Goal: Use online tool/utility: Use online tool/utility

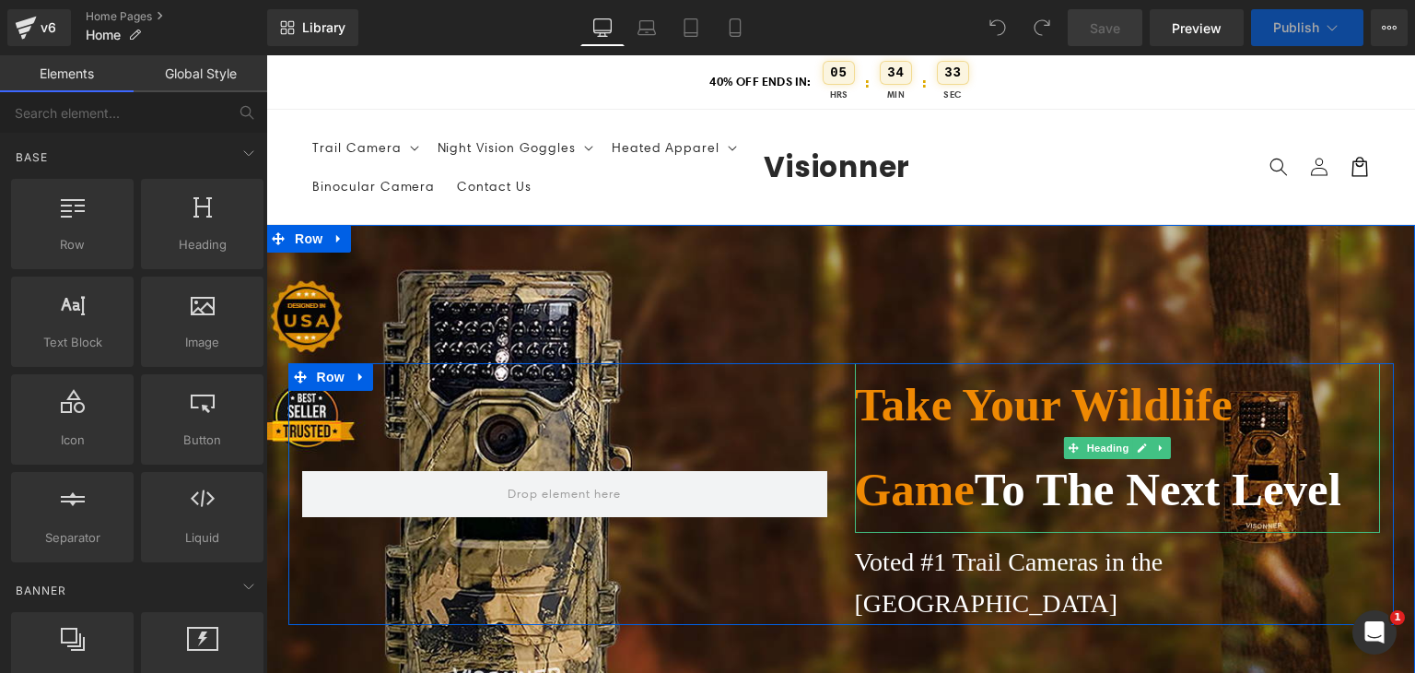
click at [967, 398] on h1 "Take Your Wildlife Game To The Next Level" at bounding box center [1117, 448] width 525 height 170
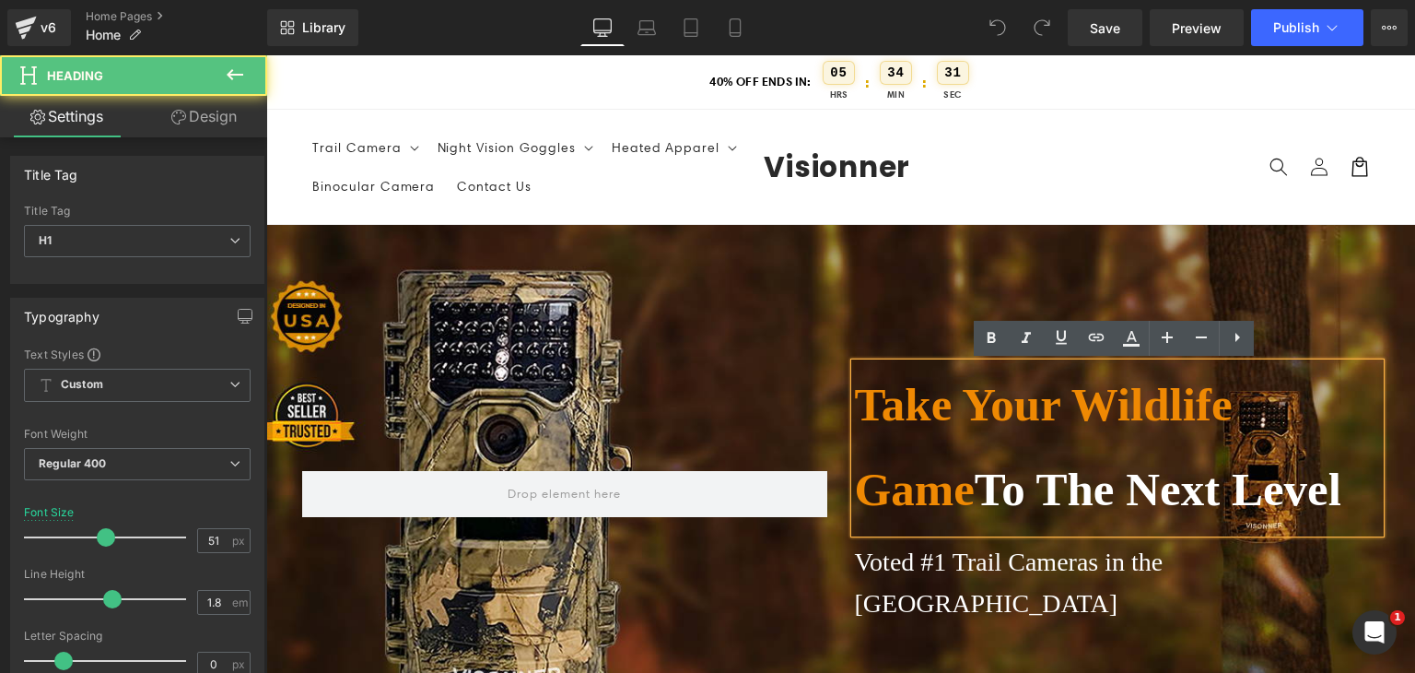
drag, startPoint x: 859, startPoint y: 397, endPoint x: 925, endPoint y: 443, distance: 80.8
click at [925, 443] on h1 "Take Your Wildlife Game To The Next Level" at bounding box center [1117, 448] width 525 height 170
click at [973, 502] on h1 "Take Your Wildlife Game To The Next Level" at bounding box center [1117, 448] width 525 height 170
click at [973, 495] on h1 "Take Your Wildlife Game To The Next Level" at bounding box center [1117, 448] width 525 height 170
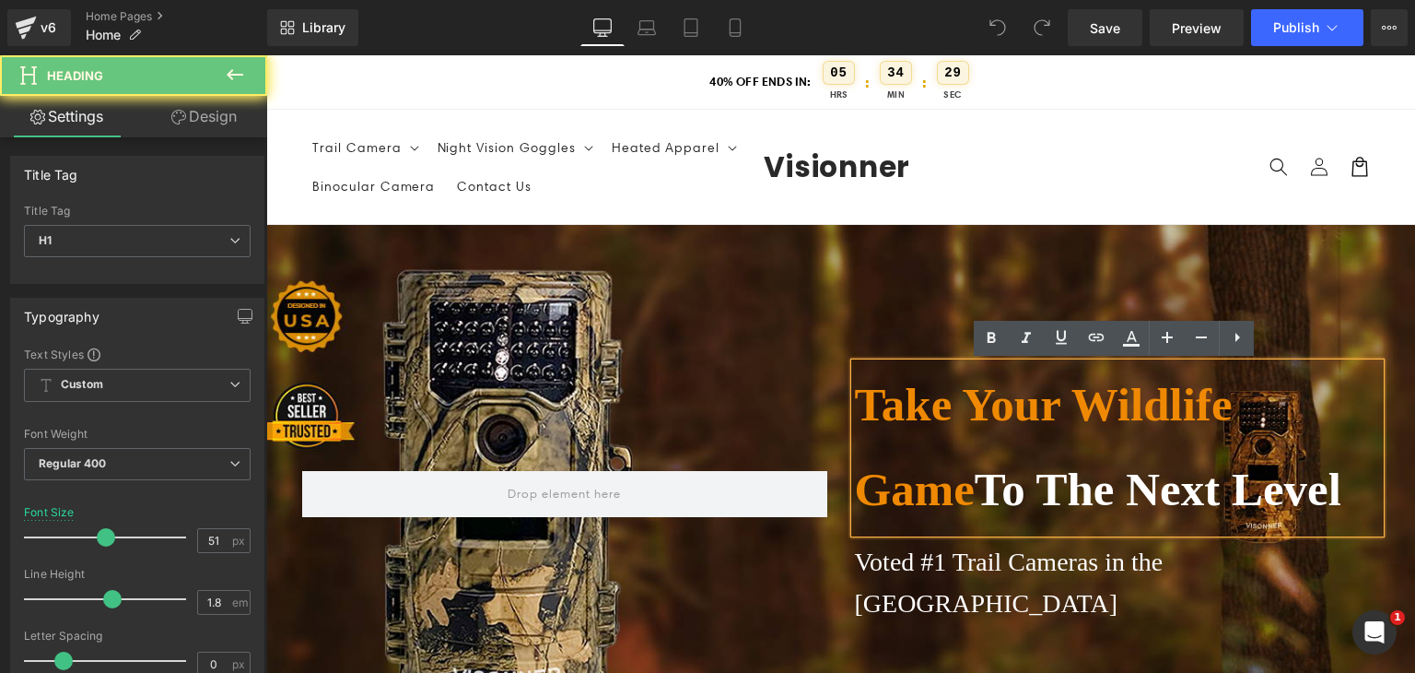
click at [973, 495] on h1 "Take Your Wildlife Game To The Next Level" at bounding box center [1117, 448] width 525 height 170
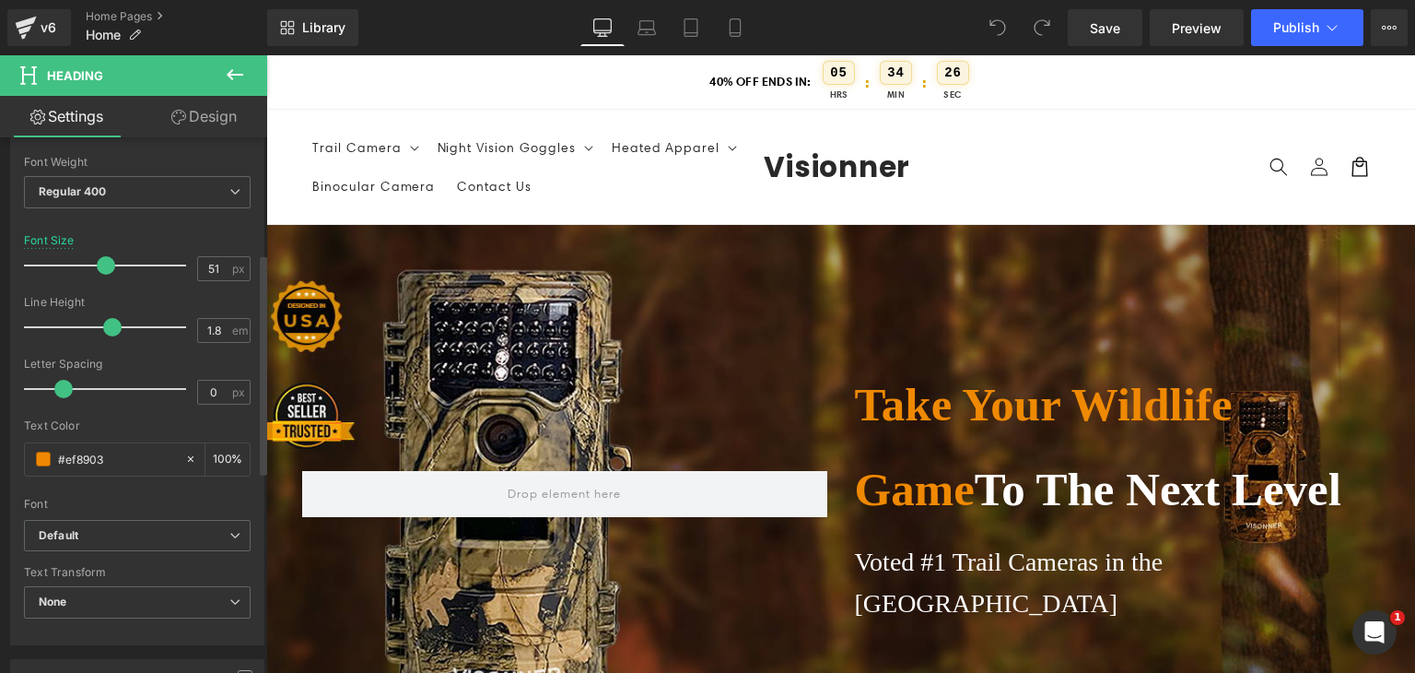
scroll to position [284, 0]
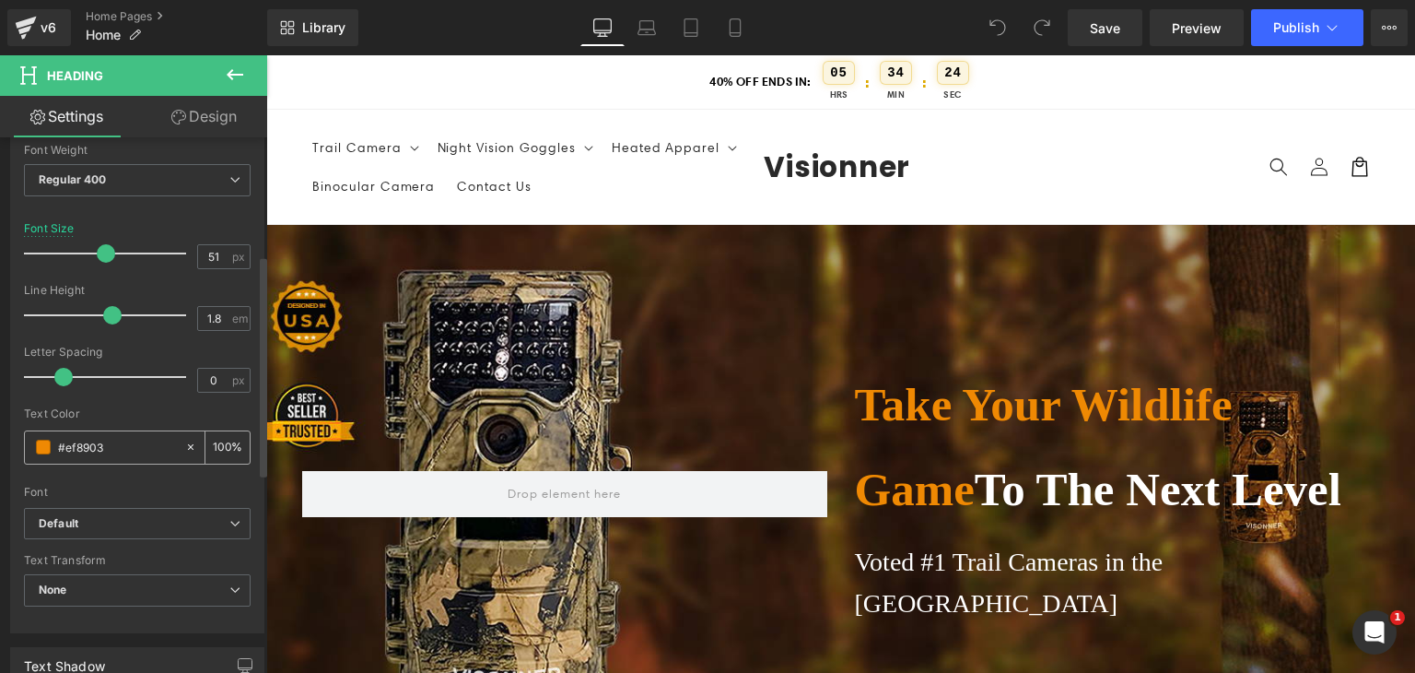
click at [85, 439] on input "#ef8903" at bounding box center [117, 447] width 118 height 20
paste input "1C352D"
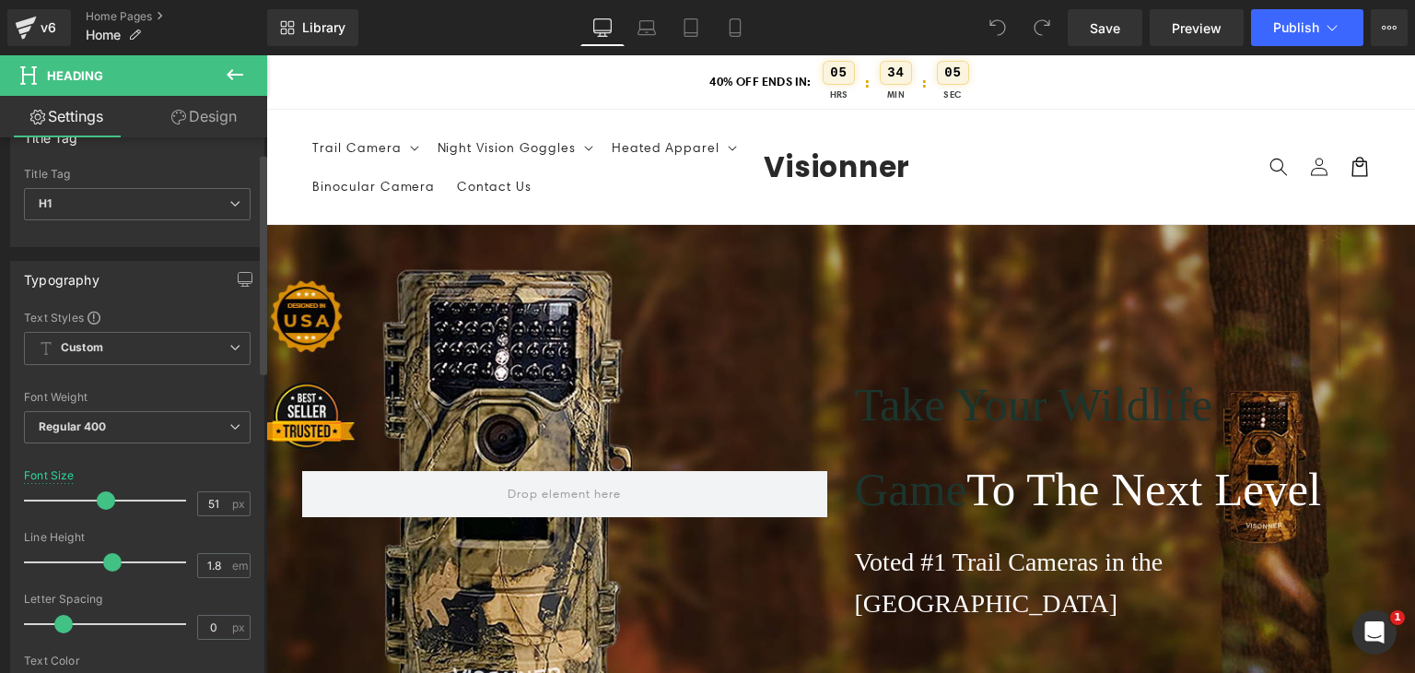
scroll to position [0, 0]
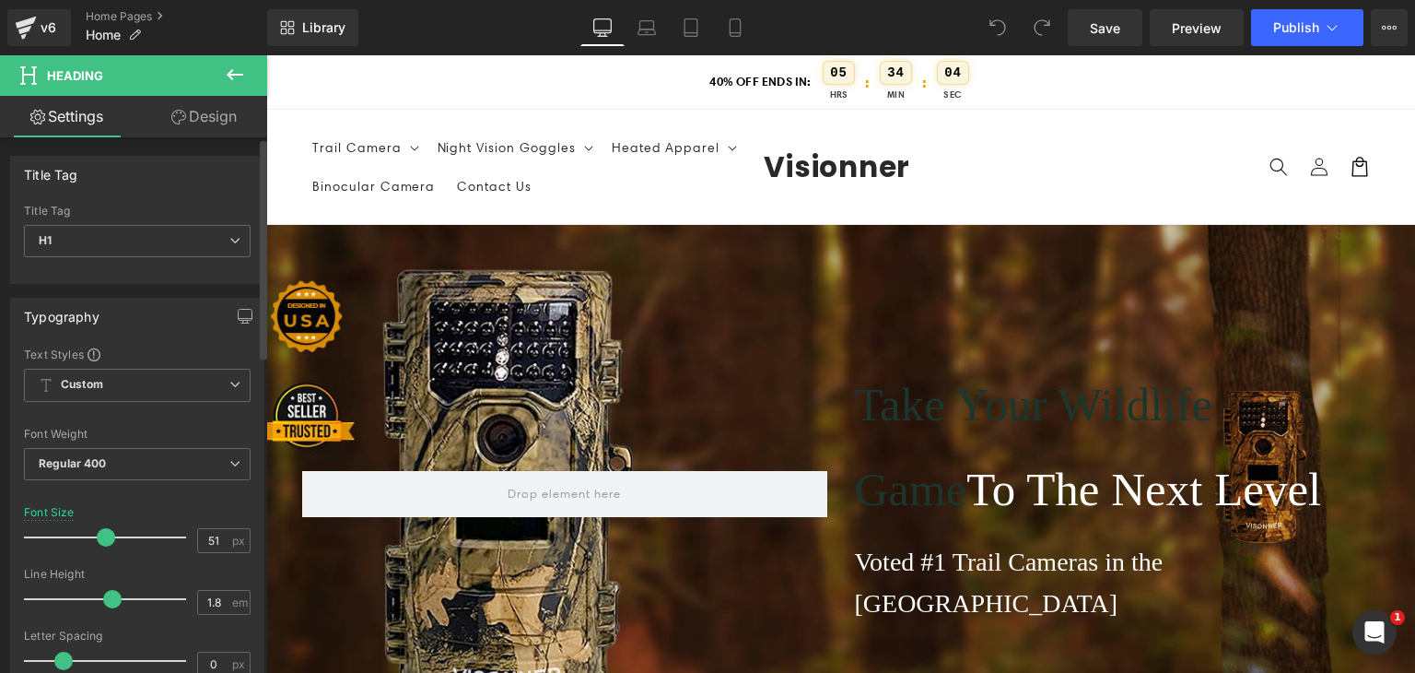
type input "#ef8903"
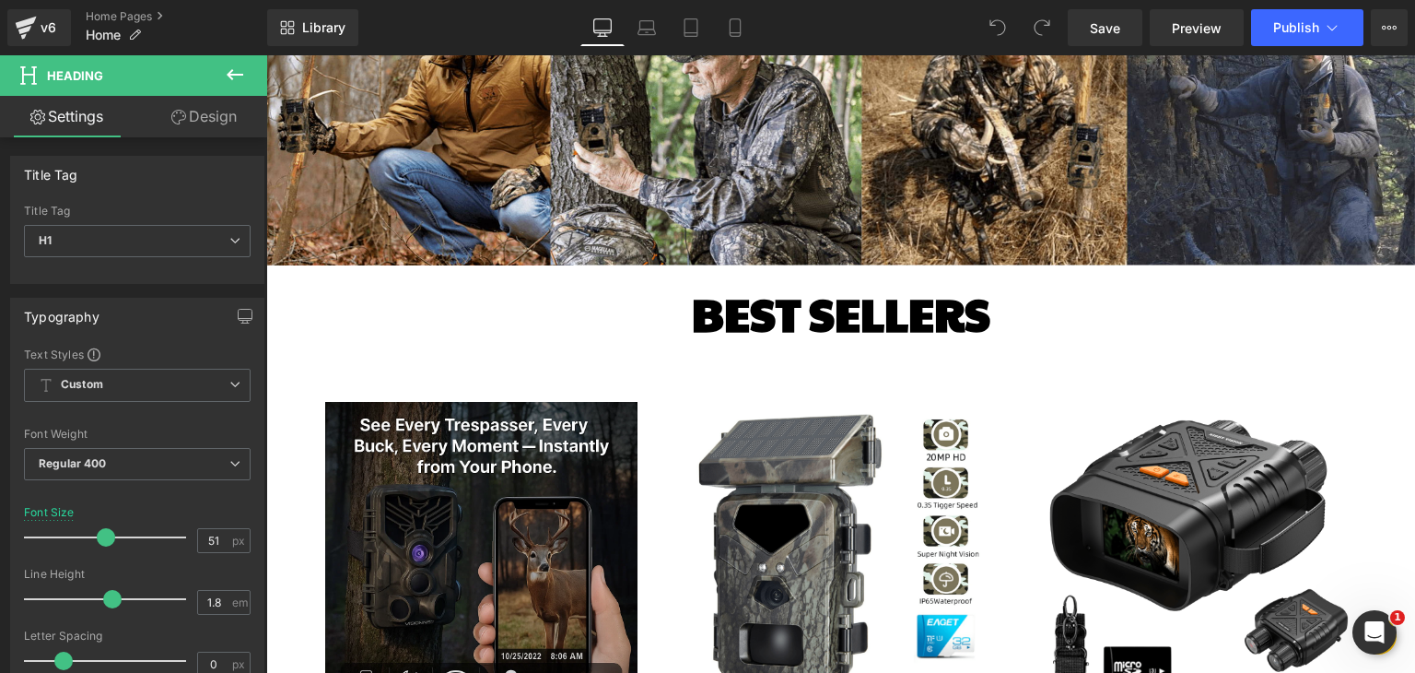
scroll to position [785, 0]
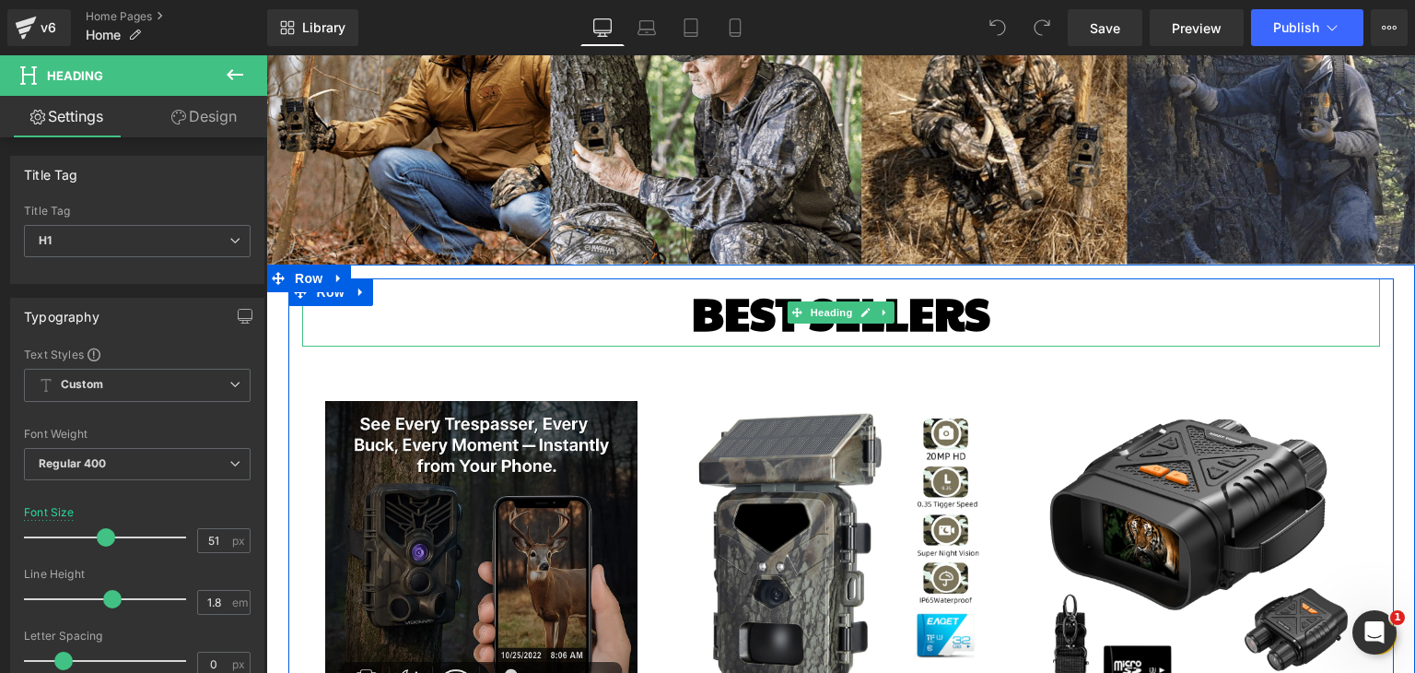
click at [966, 278] on h1 "BEST SELLERS" at bounding box center [841, 312] width 1078 height 68
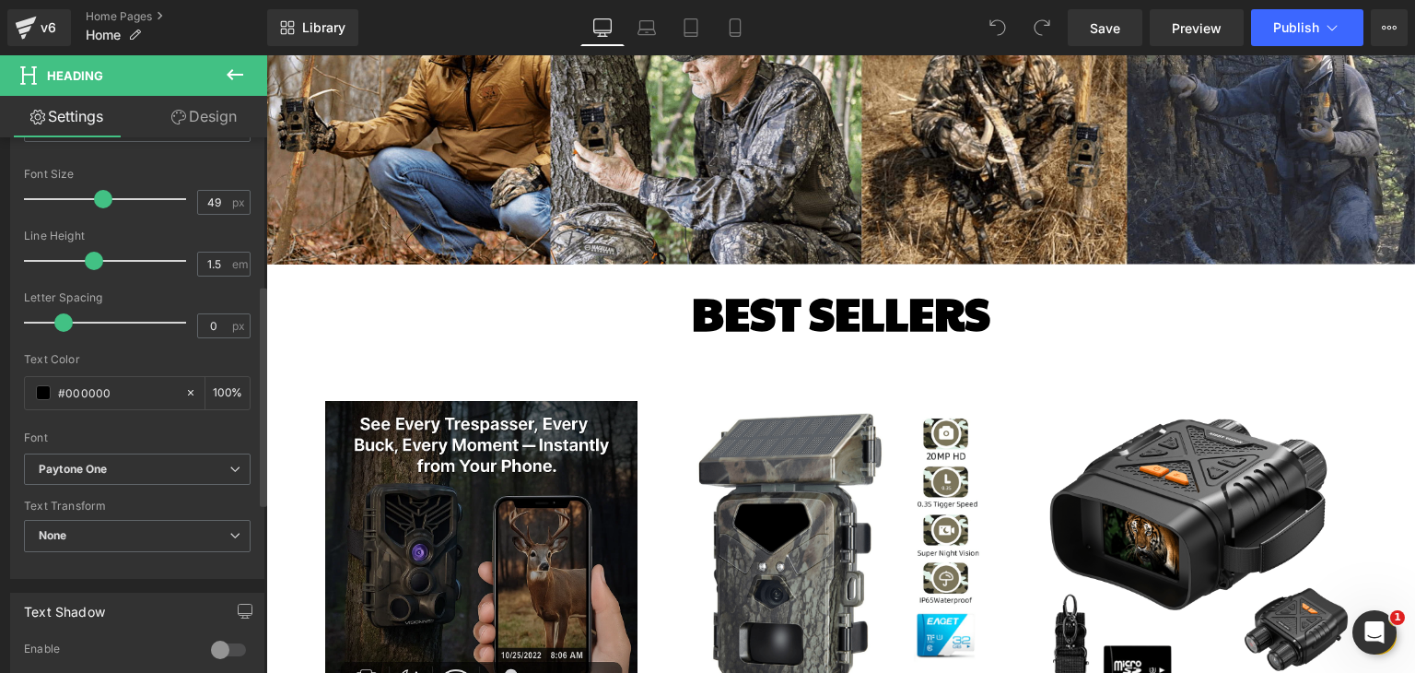
scroll to position [393, 0]
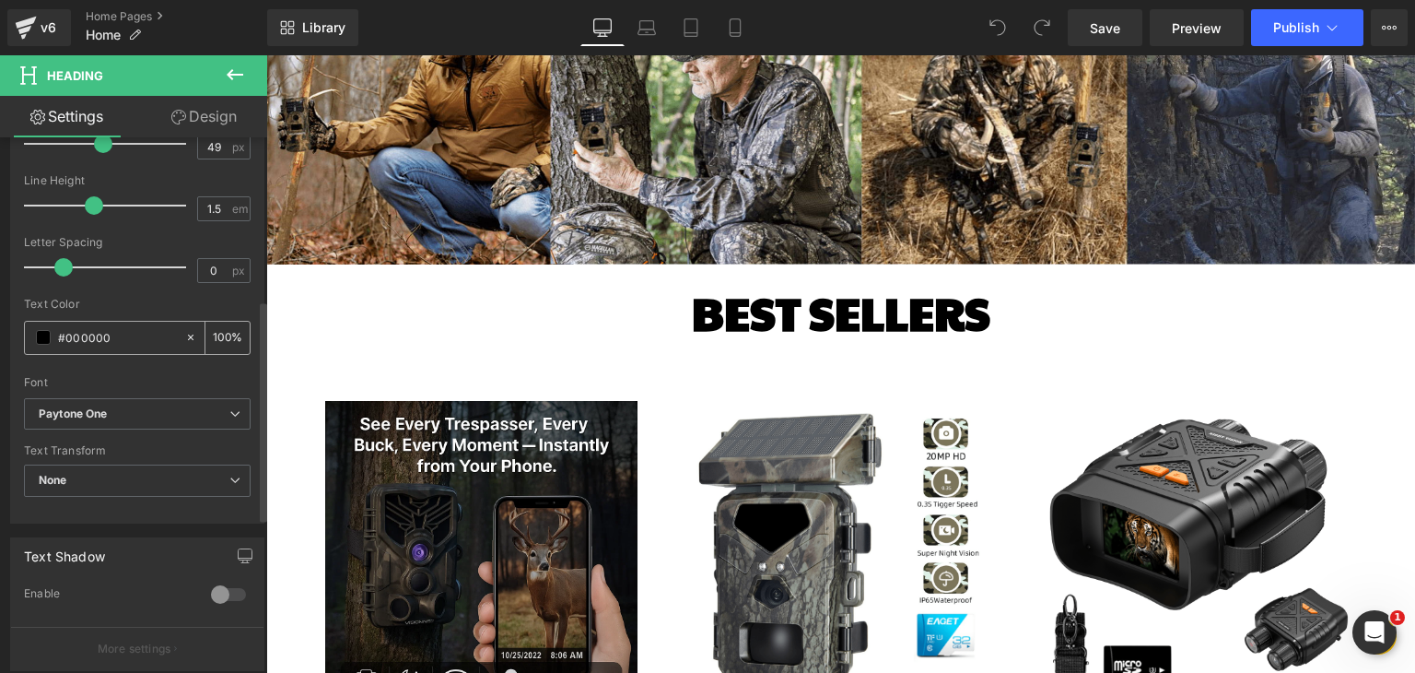
click at [111, 334] on input "#000000" at bounding box center [117, 337] width 118 height 20
paste input "1C352D"
type input "#1c352d"
click at [159, 307] on div "Text Color" at bounding box center [137, 304] width 227 height 13
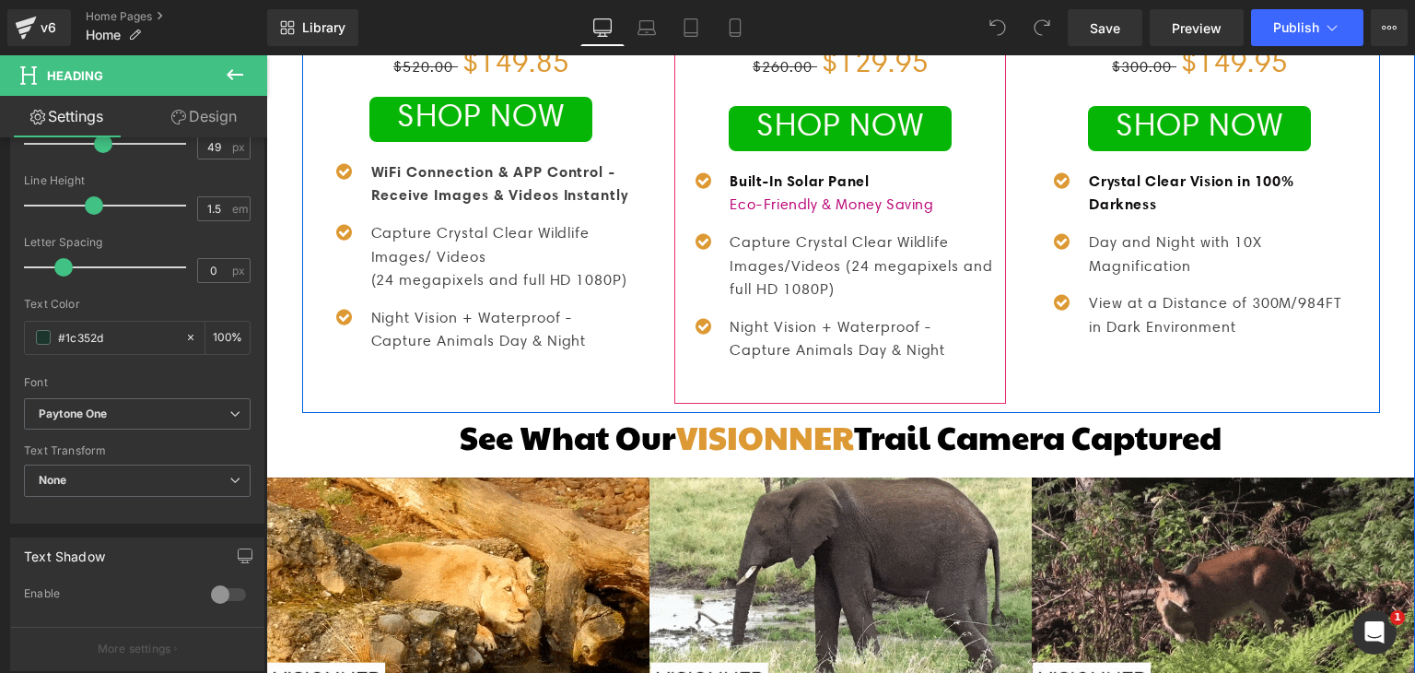
scroll to position [1655, 0]
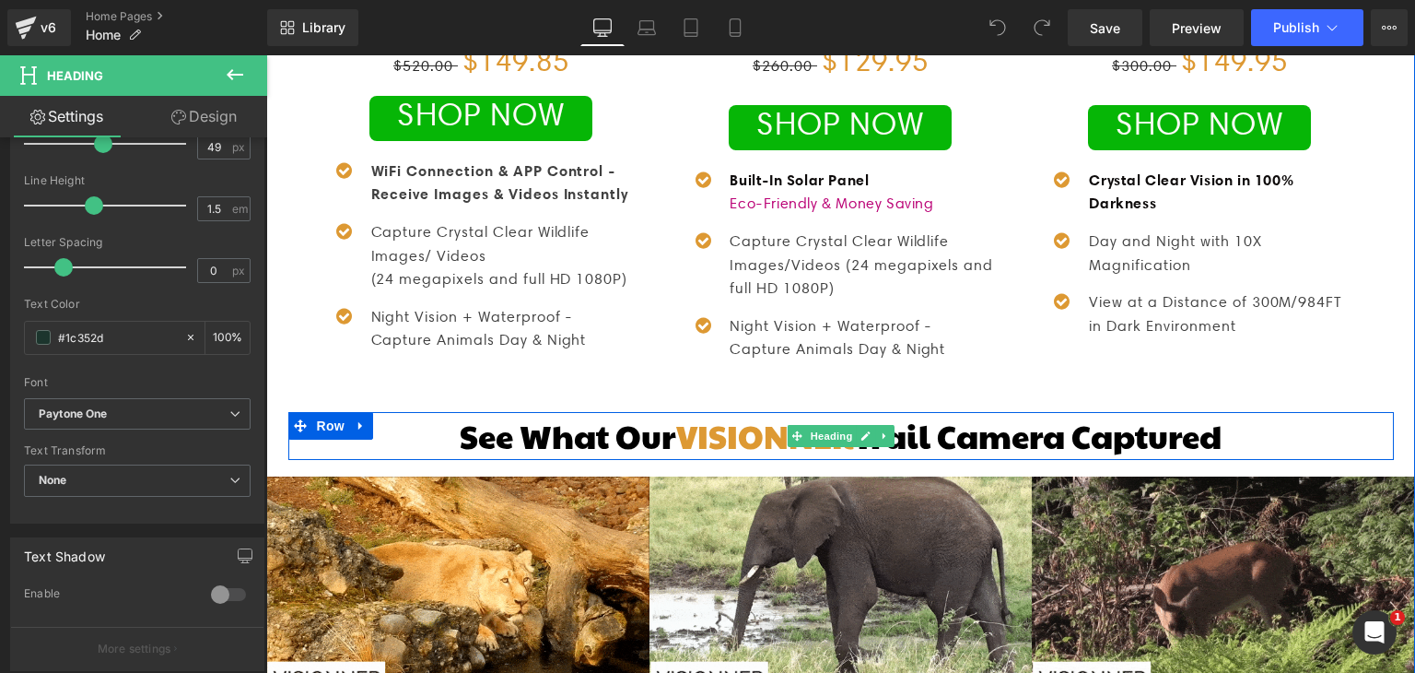
click at [730, 413] on font "VISIONNER" at bounding box center [765, 435] width 178 height 45
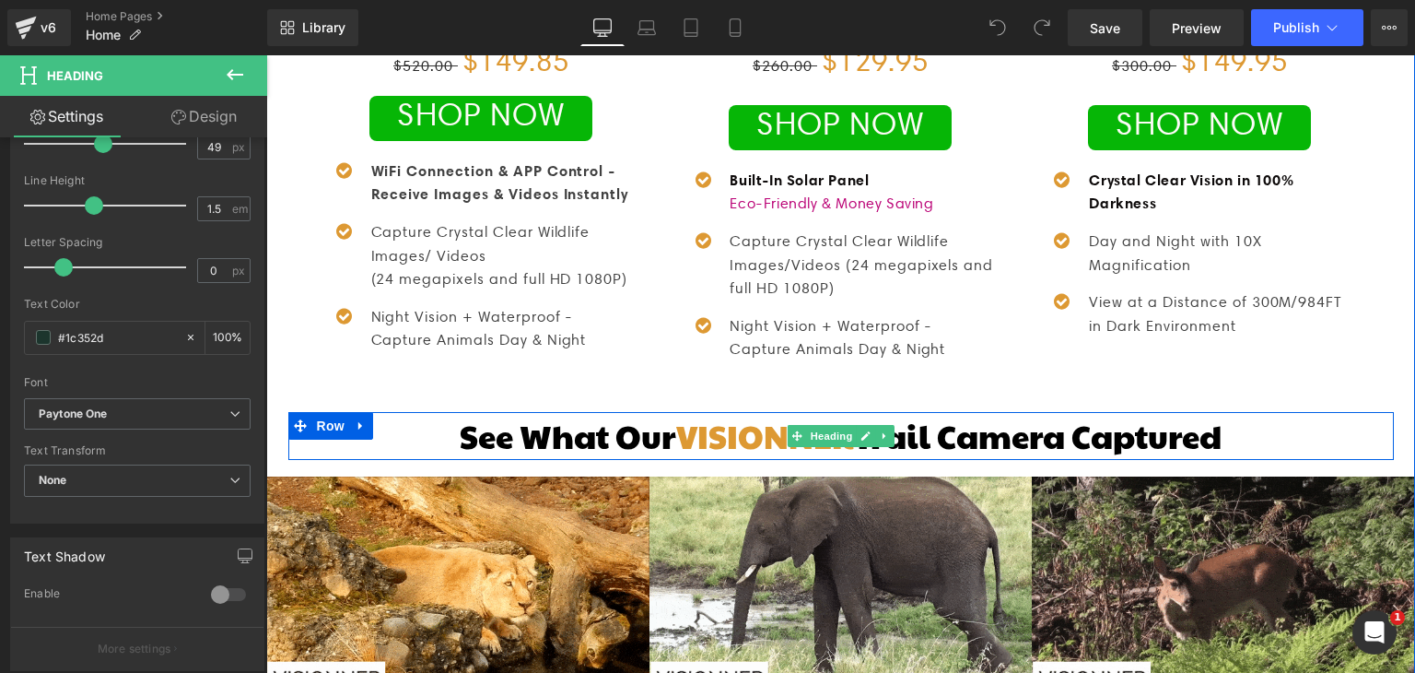
click at [730, 413] on font "VISIONNER" at bounding box center [765, 435] width 178 height 45
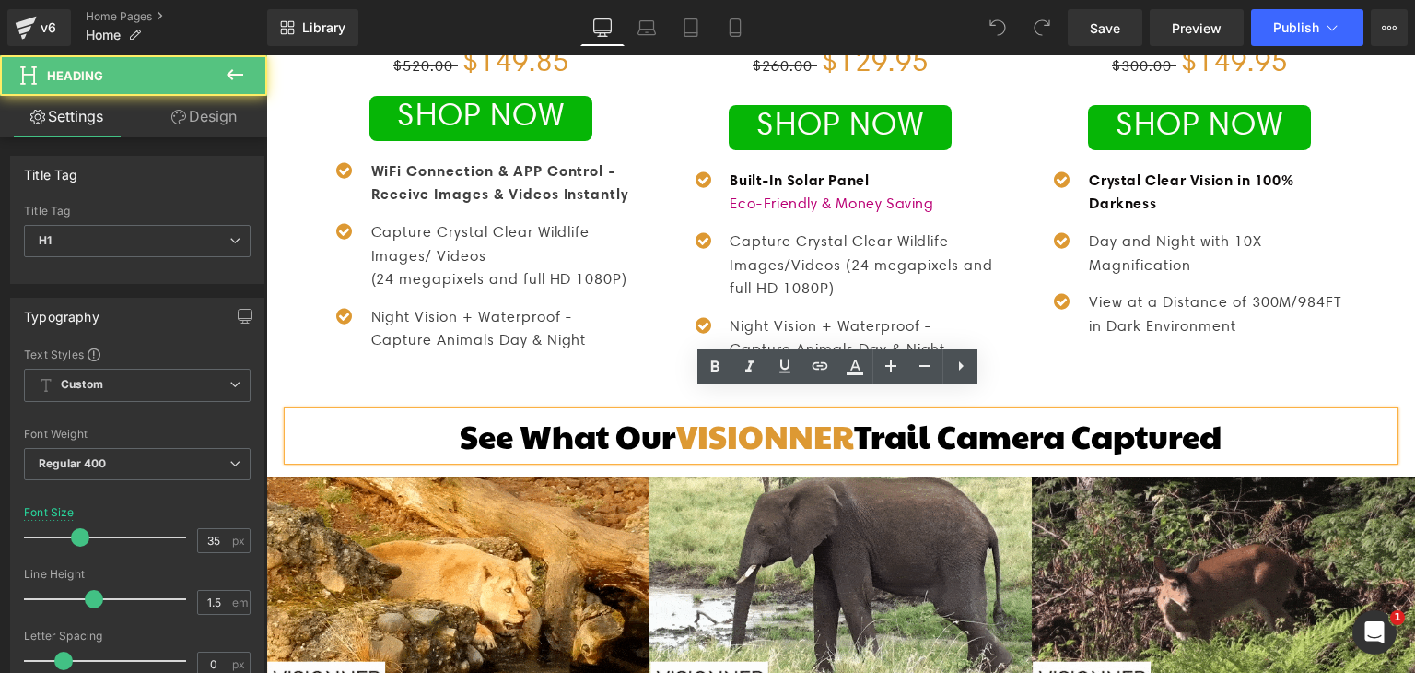
click at [730, 413] on font "VISIONNER" at bounding box center [765, 435] width 178 height 45
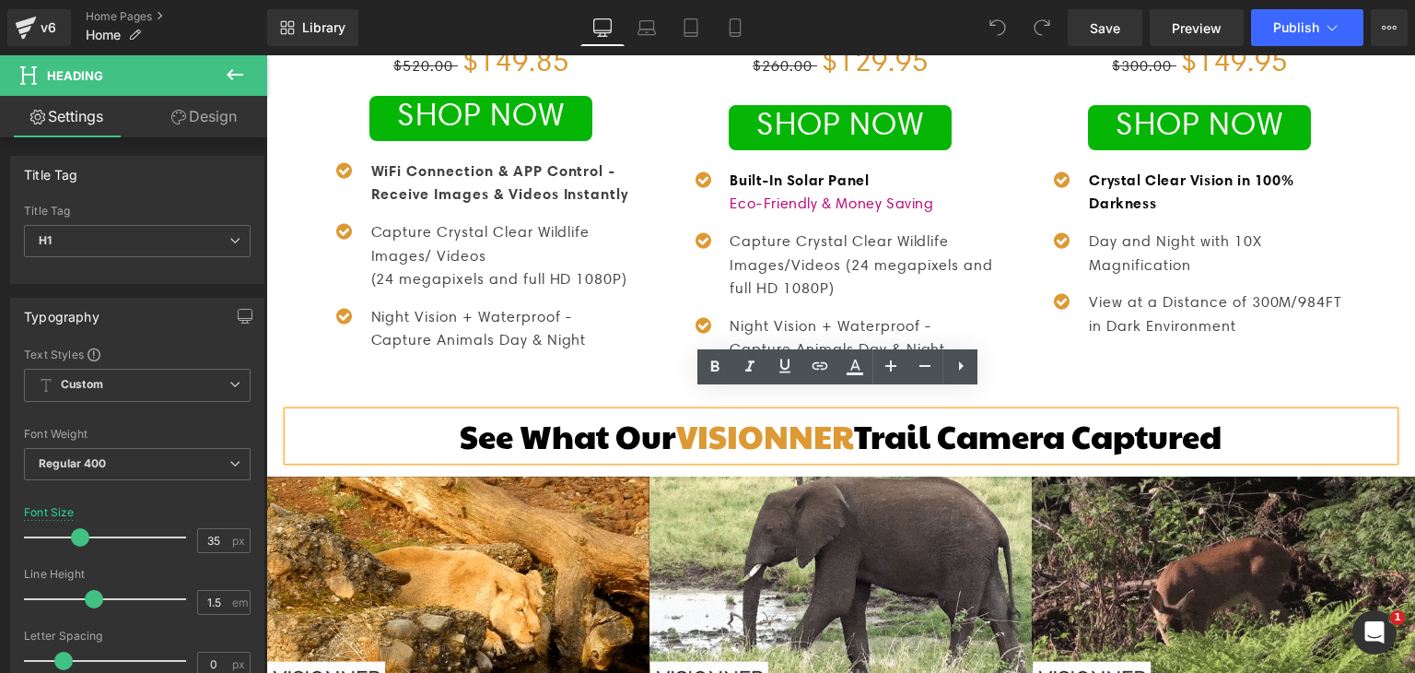
click at [730, 413] on font "VISIONNER" at bounding box center [765, 435] width 178 height 45
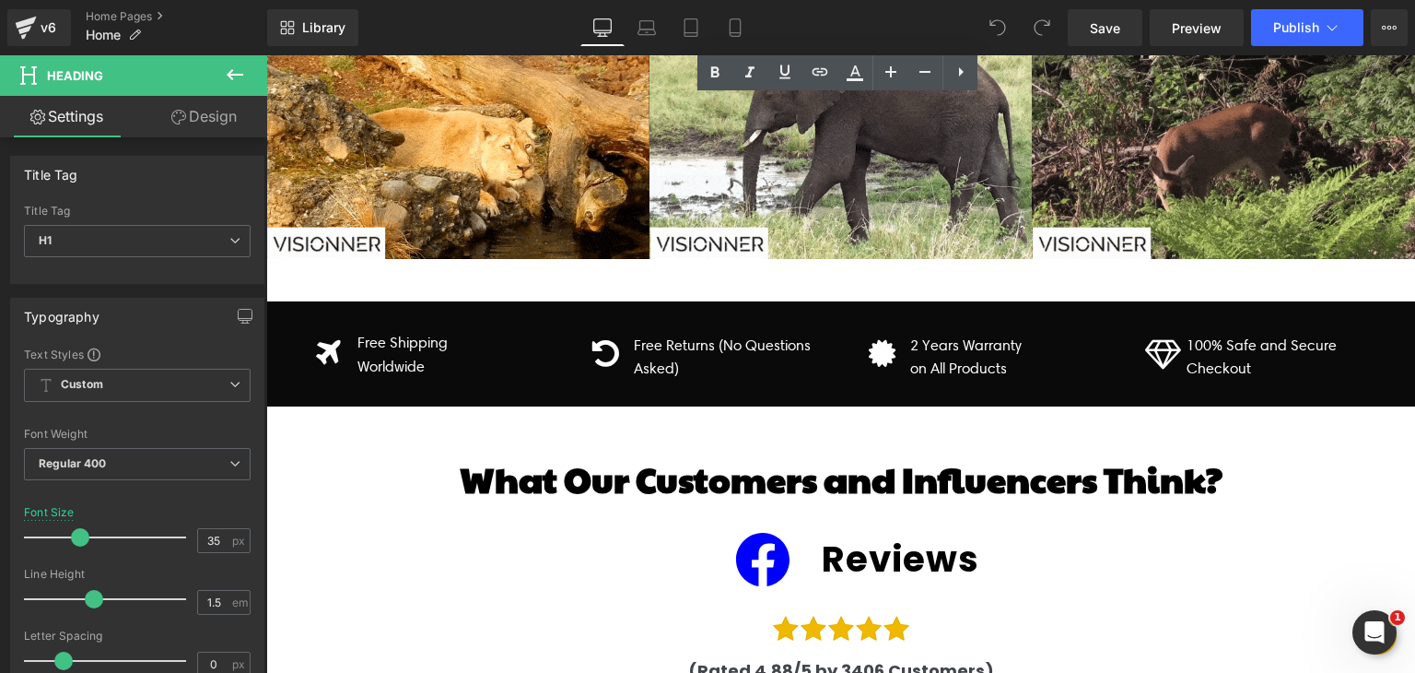
scroll to position [2089, 0]
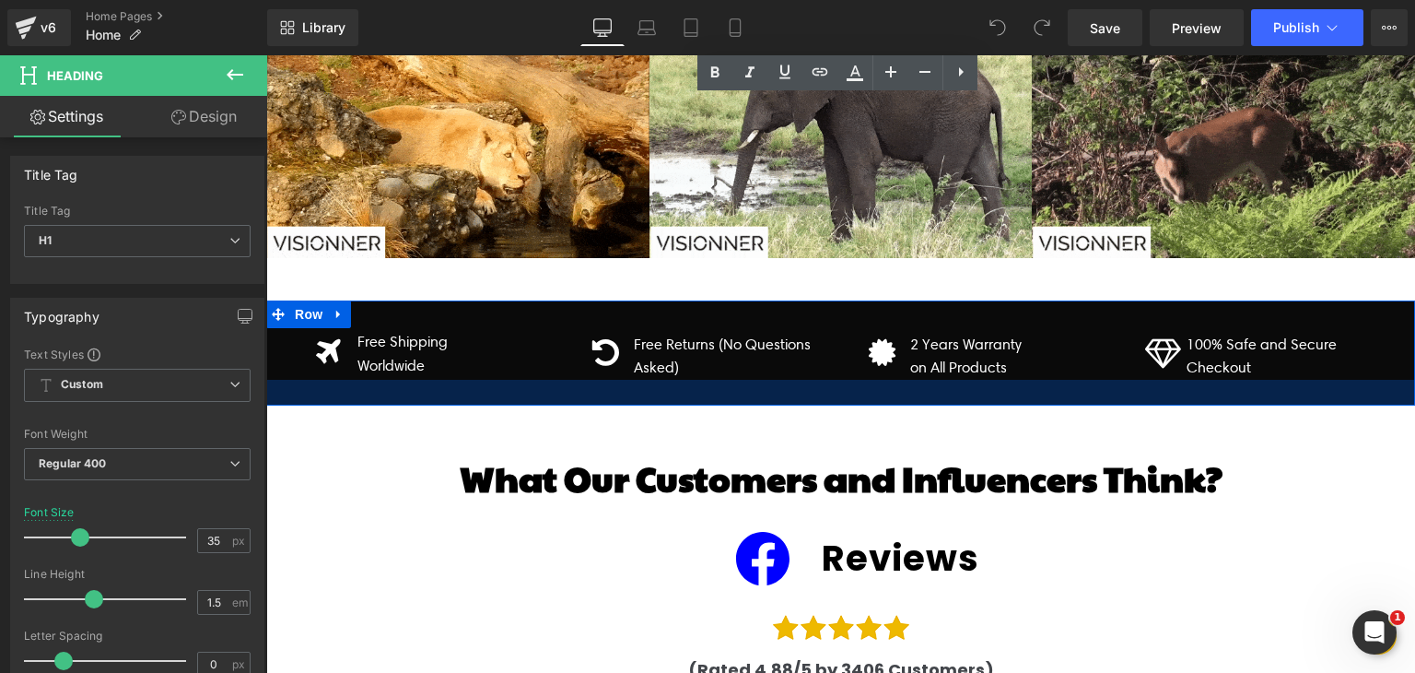
click at [558, 380] on div at bounding box center [840, 393] width 1149 height 26
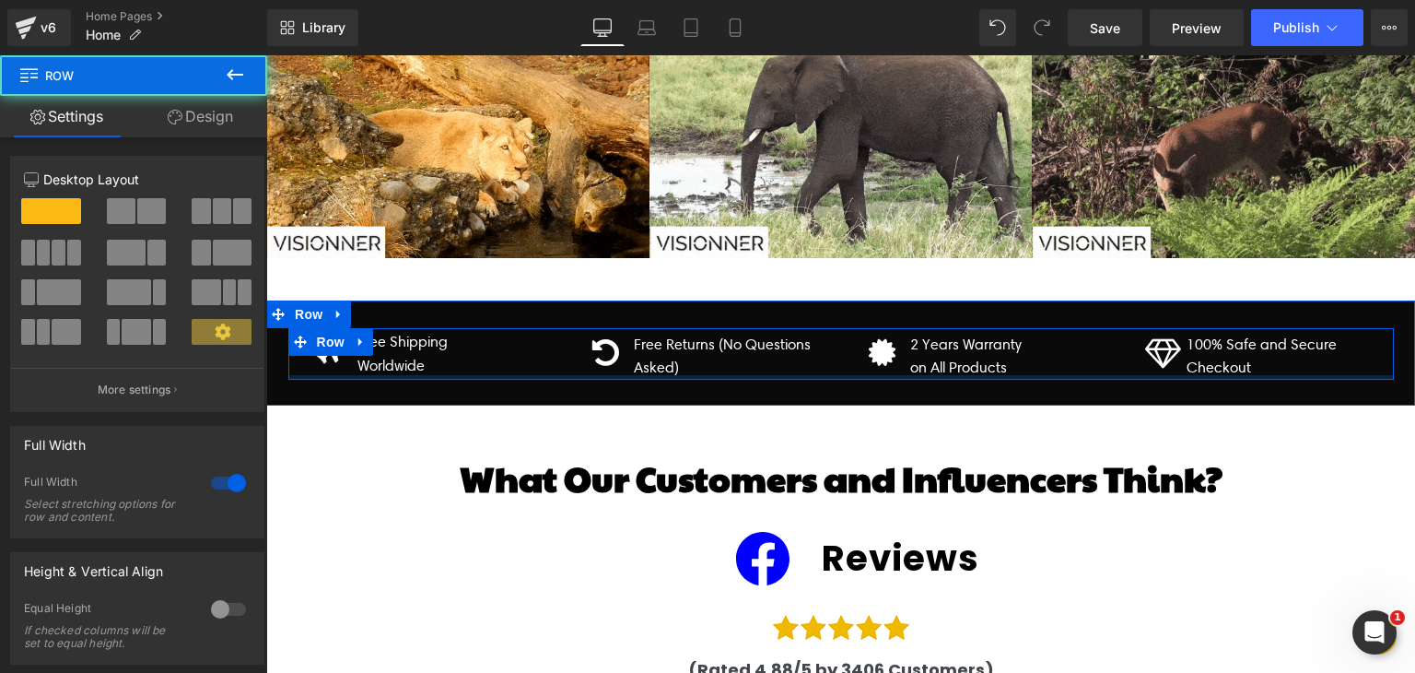
click at [536, 375] on div at bounding box center [841, 377] width 1106 height 5
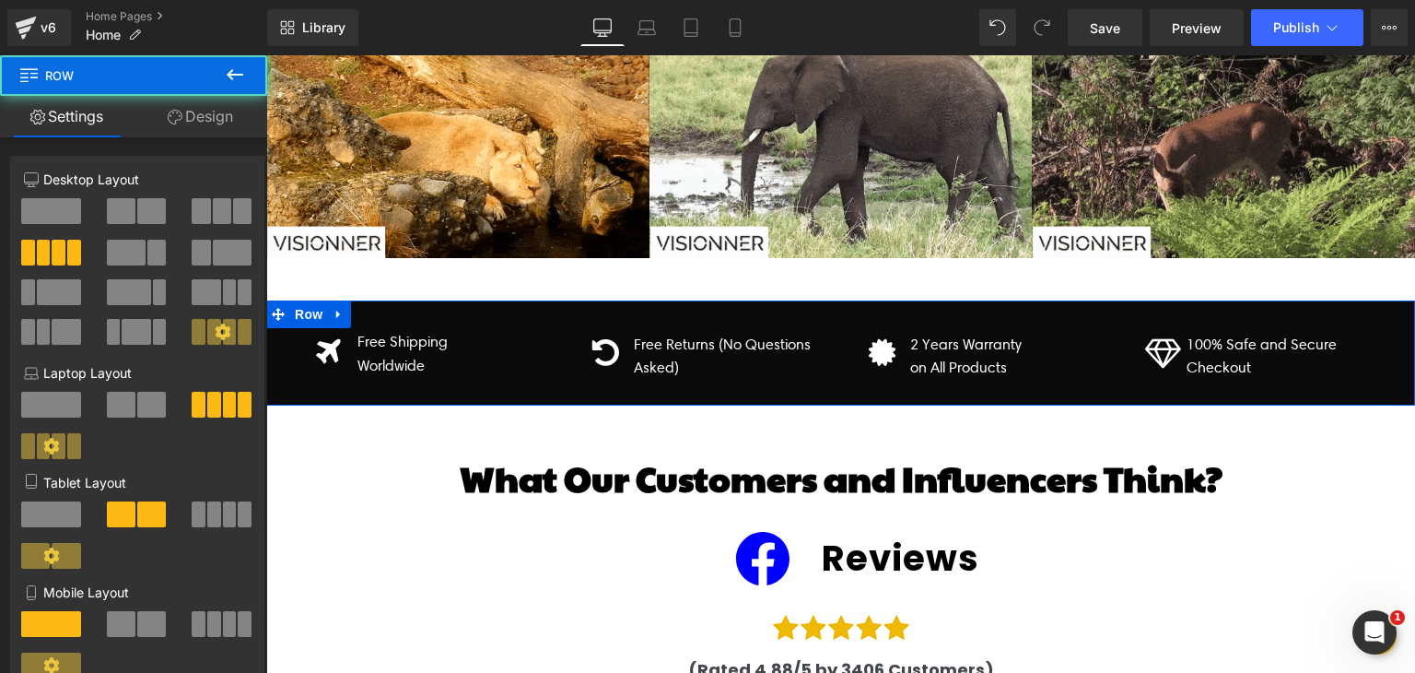
click at [472, 300] on div "Icon Free Shipping Worldwide Text Block Row Icon Free Returns (No Questions Ask…" at bounding box center [840, 352] width 1149 height 105
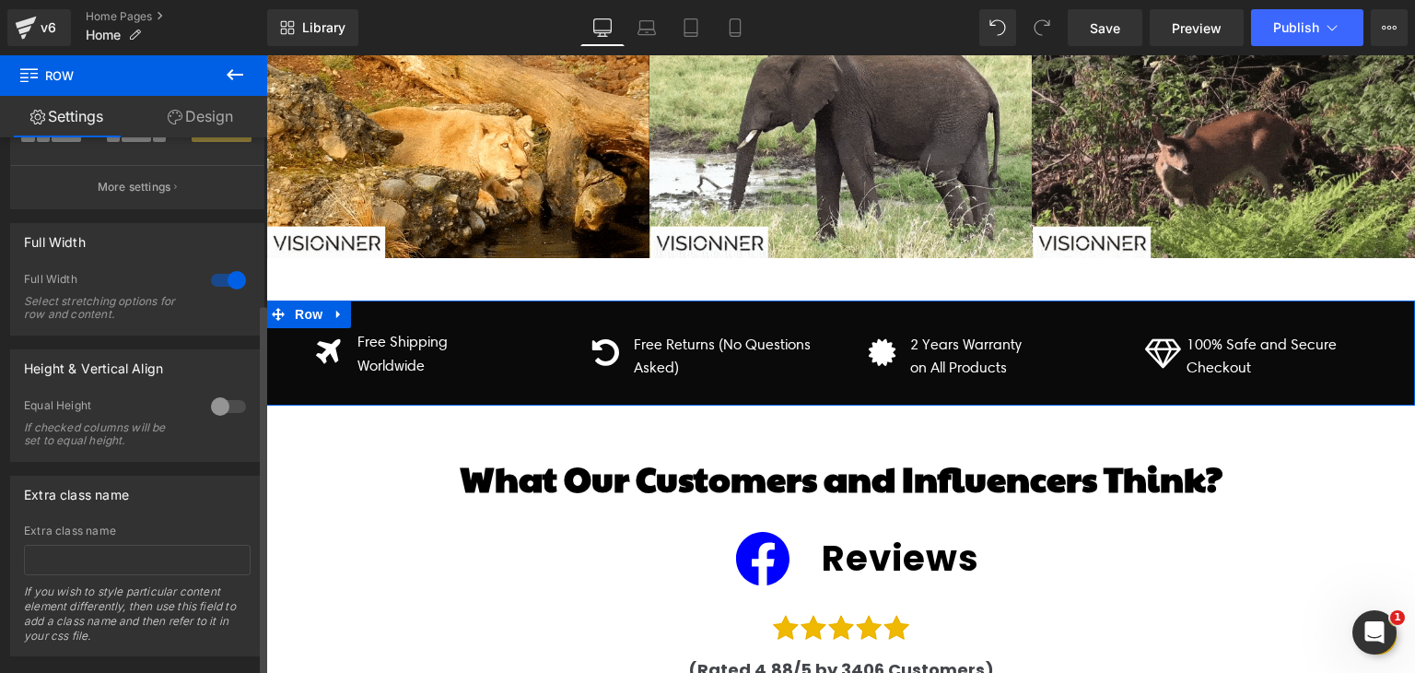
scroll to position [237, 0]
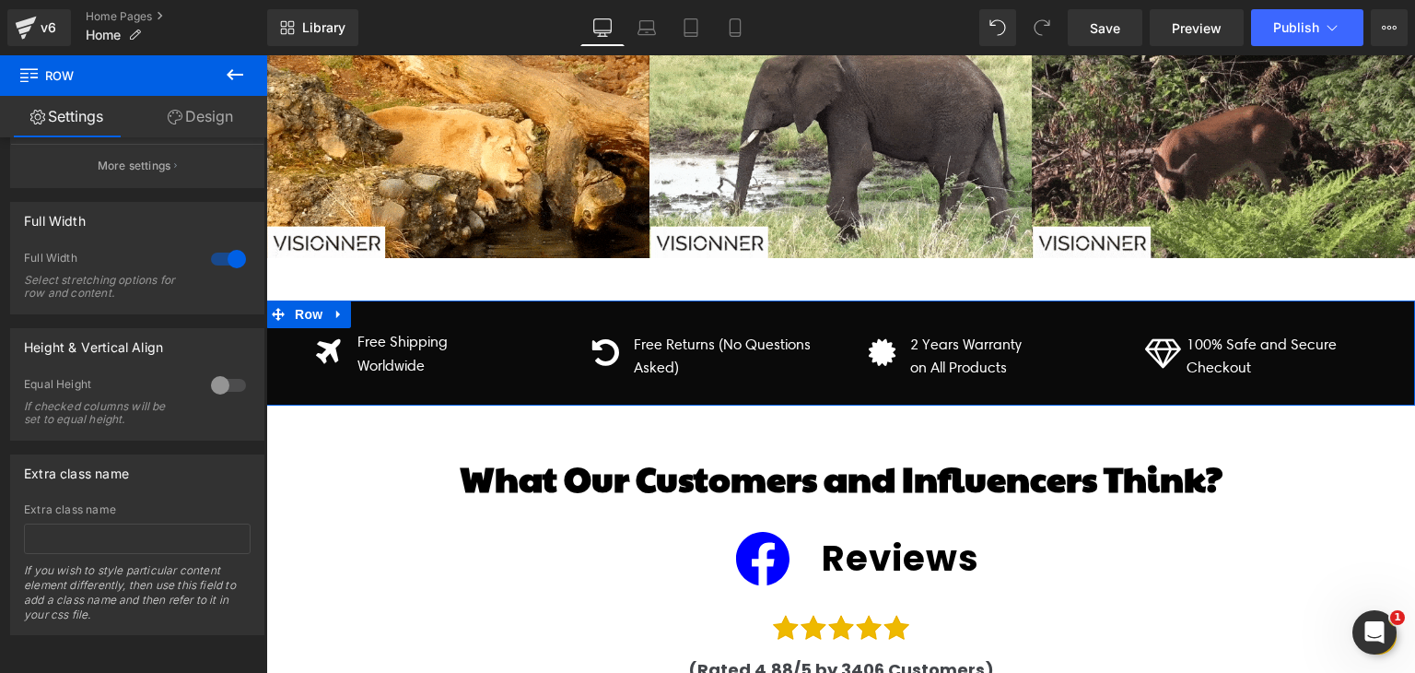
click at [203, 117] on link "Design" at bounding box center [201, 116] width 134 height 41
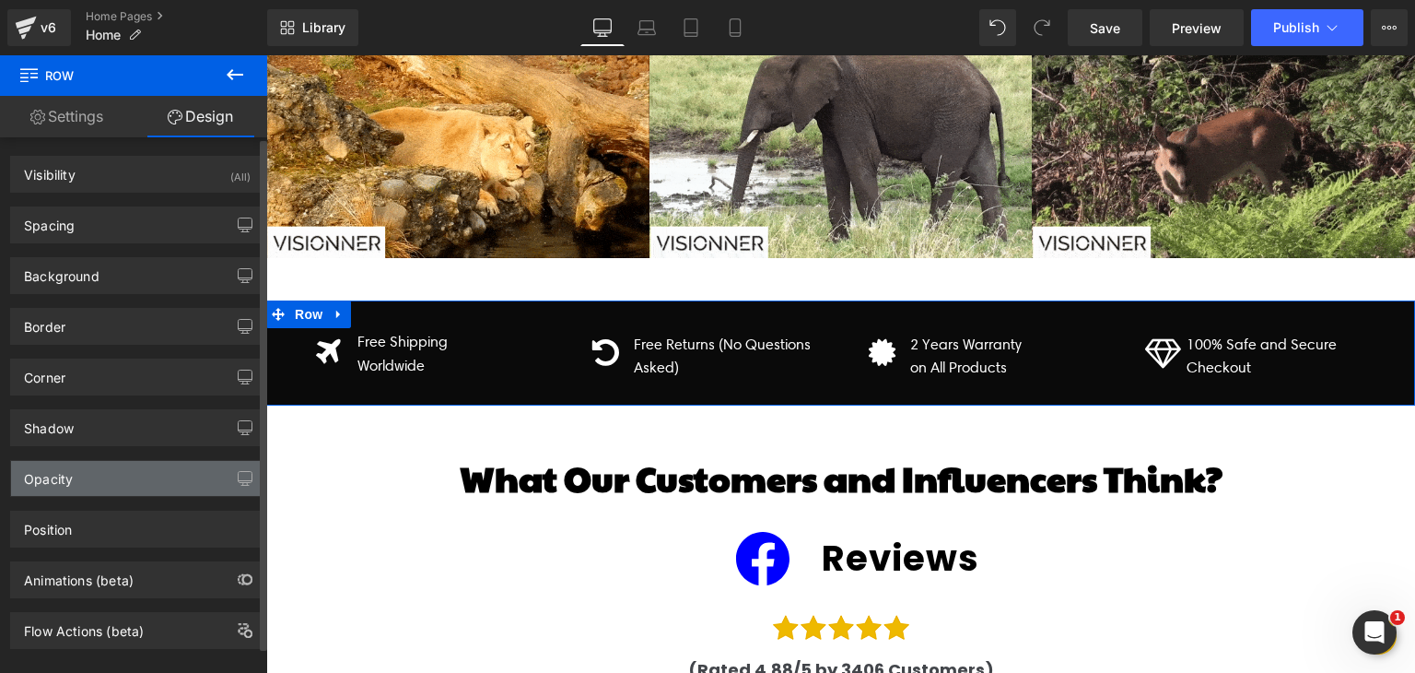
scroll to position [24, 0]
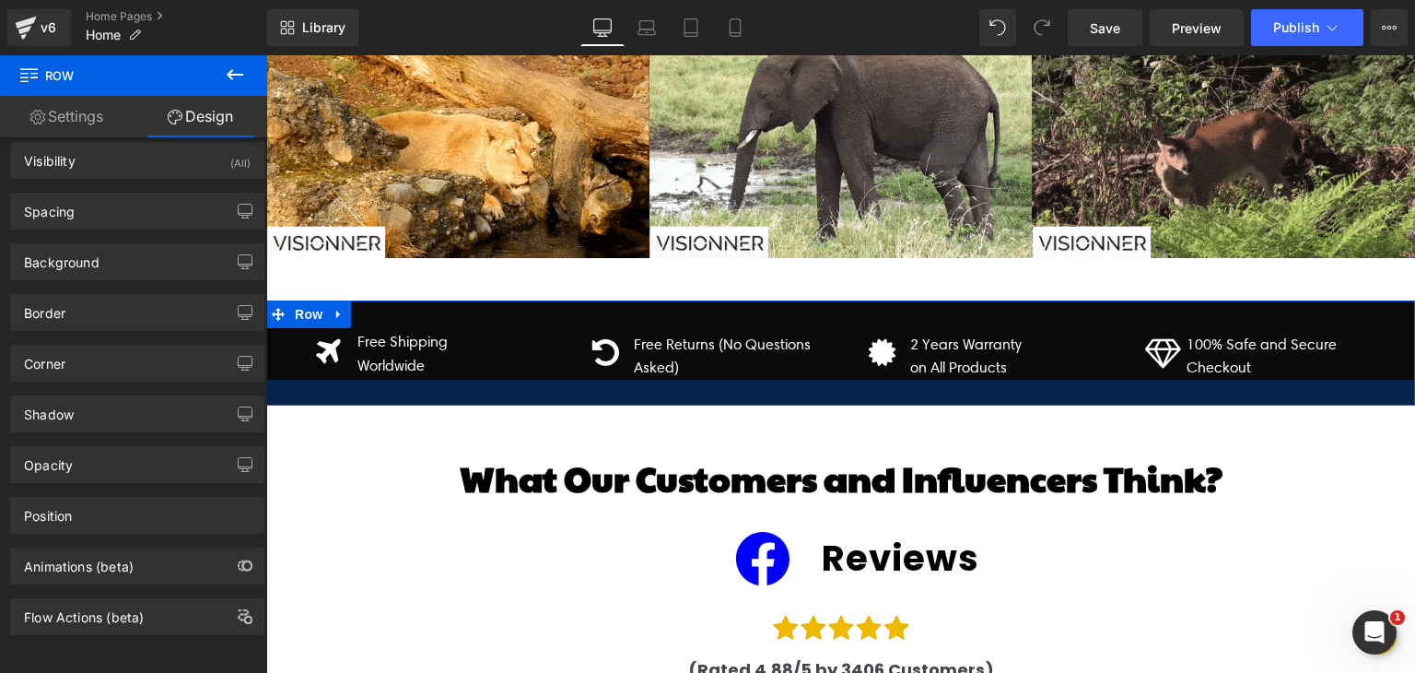
click at [480, 380] on div at bounding box center [840, 393] width 1149 height 26
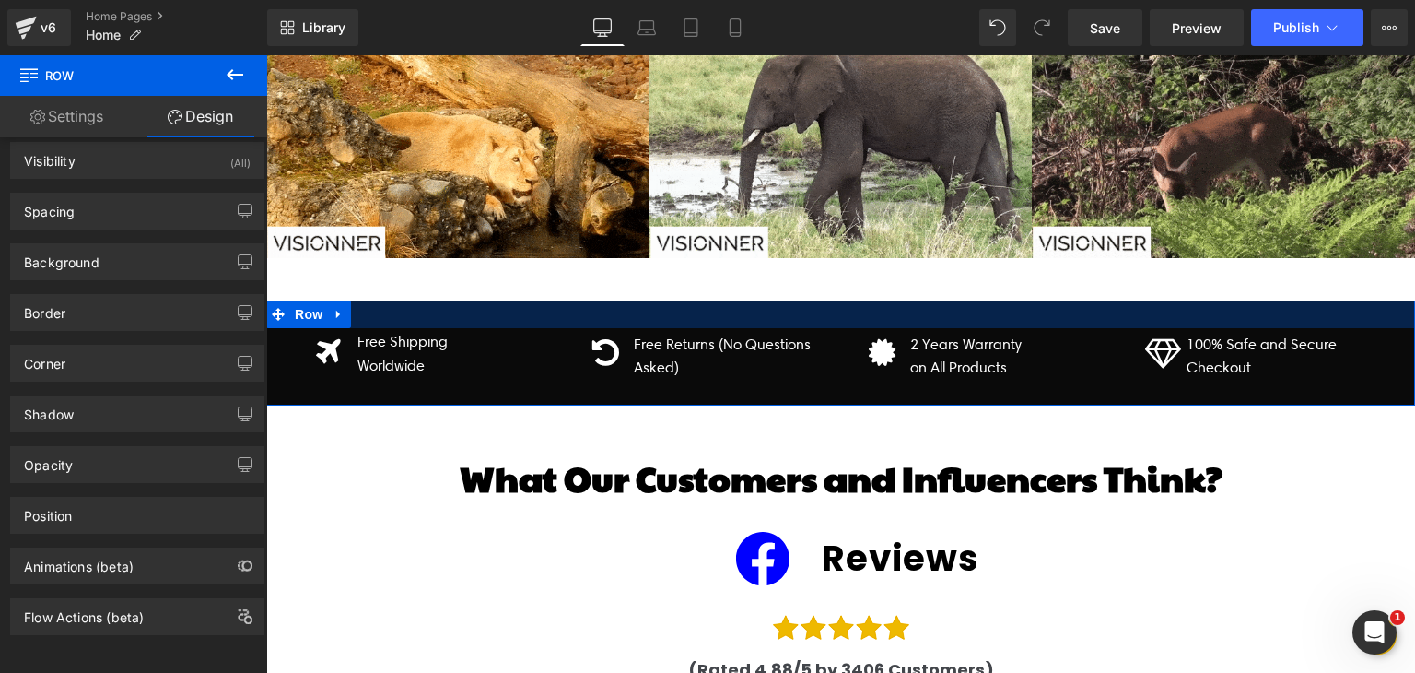
click at [453, 328] on div "Icon Free Shipping Worldwide Text Block Row Icon Free Returns (No Questions Ask…" at bounding box center [841, 354] width 1106 height 52
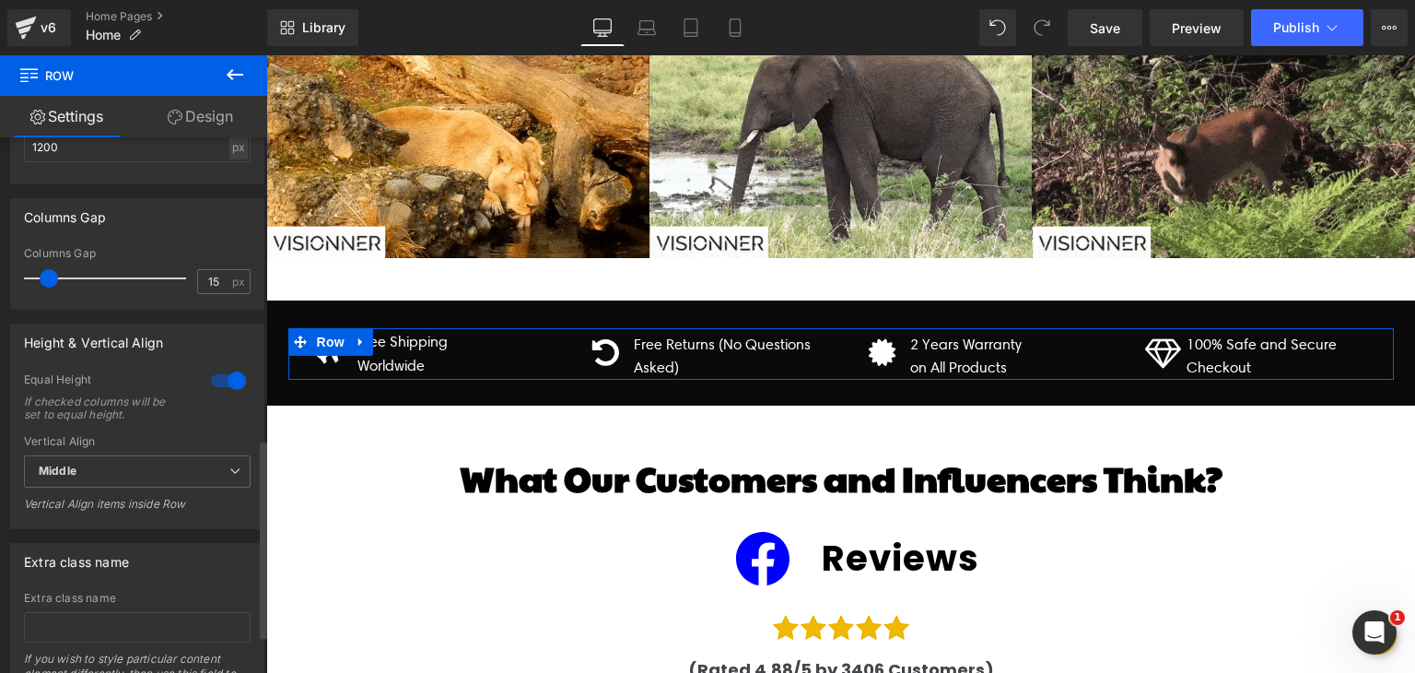
scroll to position [918, 0]
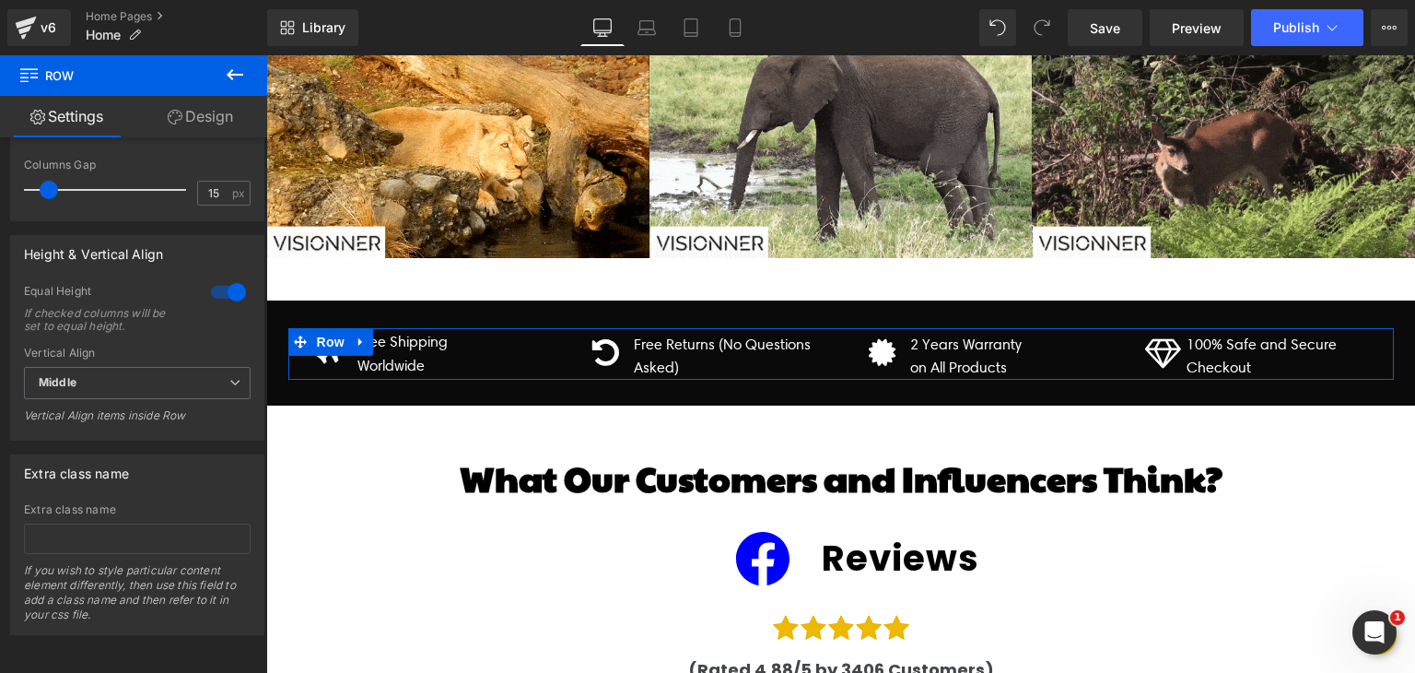
click at [200, 111] on link "Design" at bounding box center [201, 116] width 134 height 41
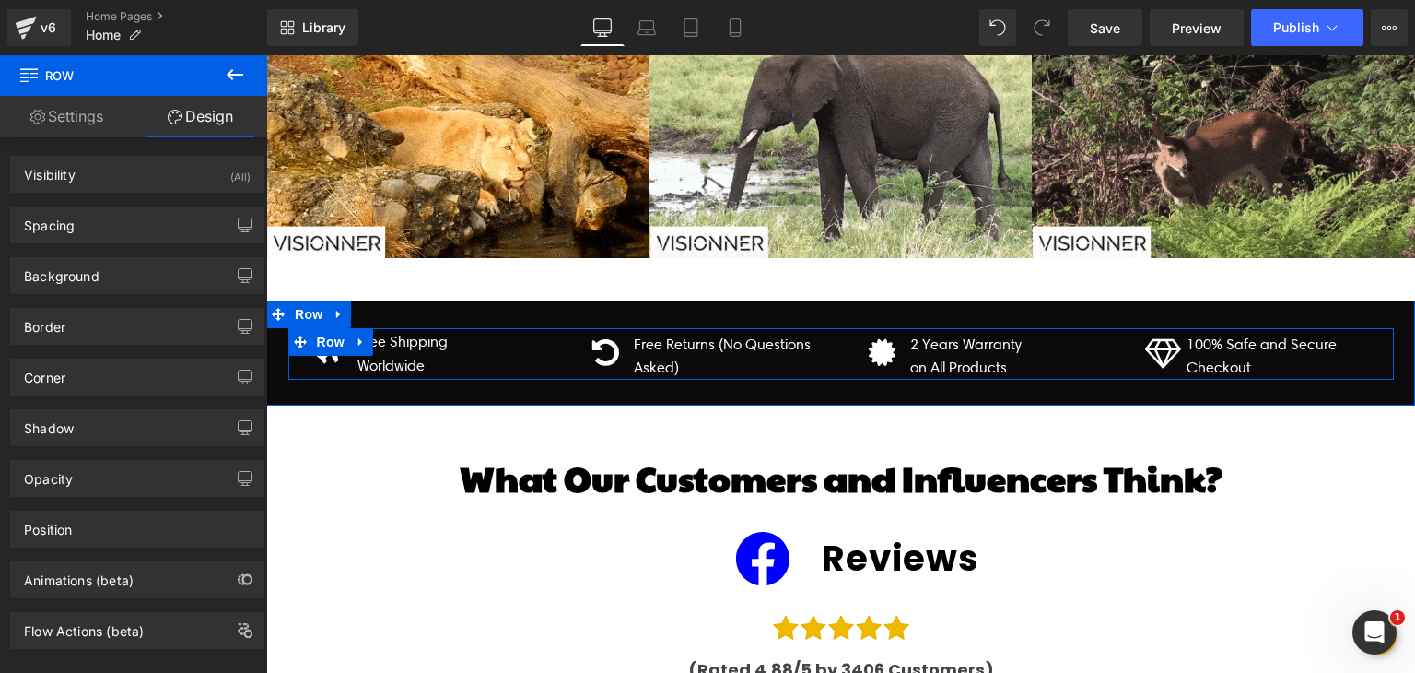
click at [565, 345] on div "Icon Free Returns (No Questions Asked) Text Block Row" at bounding box center [703, 354] width 276 height 52
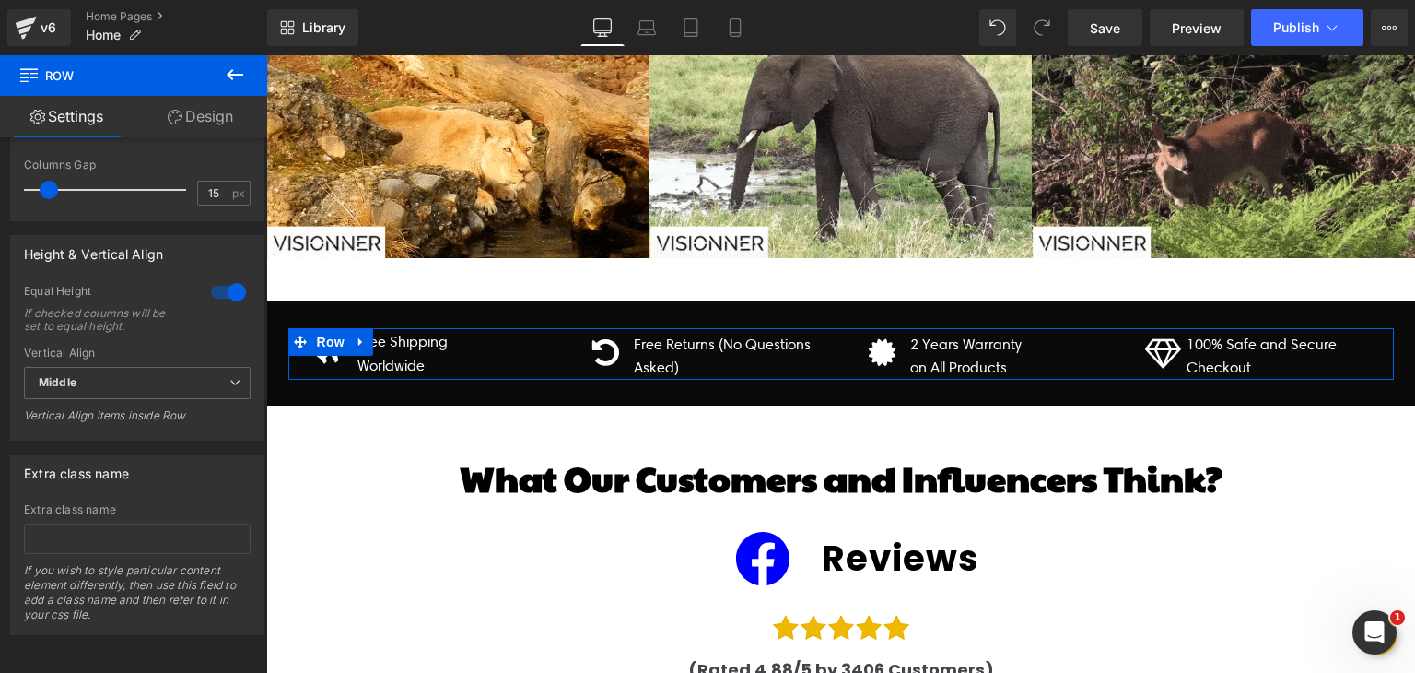
click at [200, 111] on link "Design" at bounding box center [201, 116] width 134 height 41
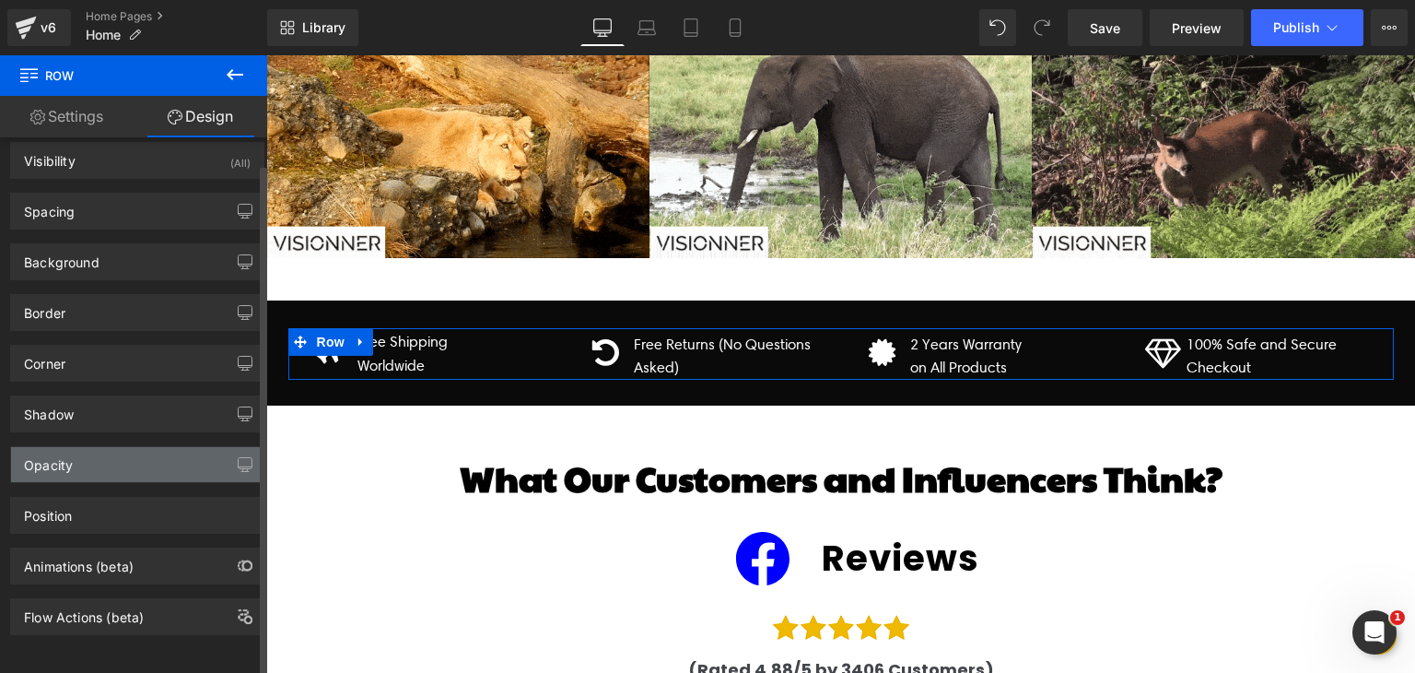
scroll to position [0, 0]
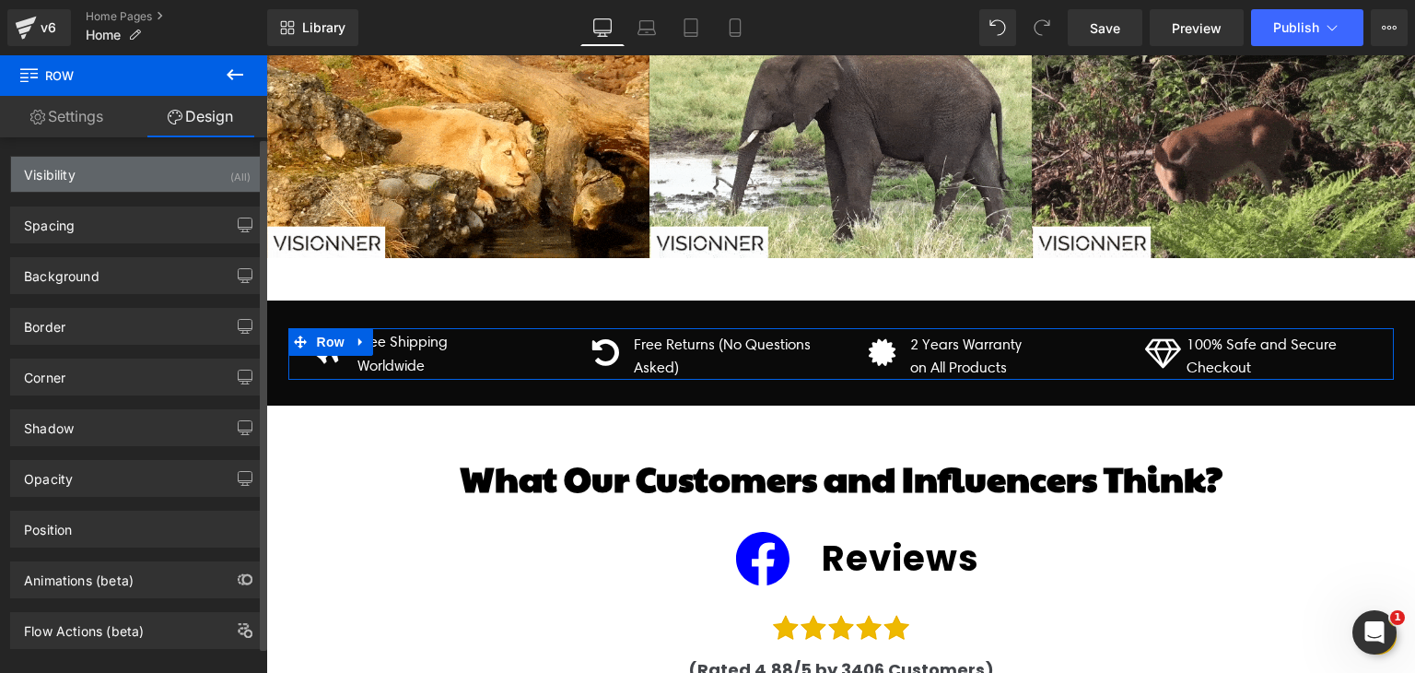
click at [164, 185] on div "Visibility (All)" at bounding box center [137, 174] width 252 height 35
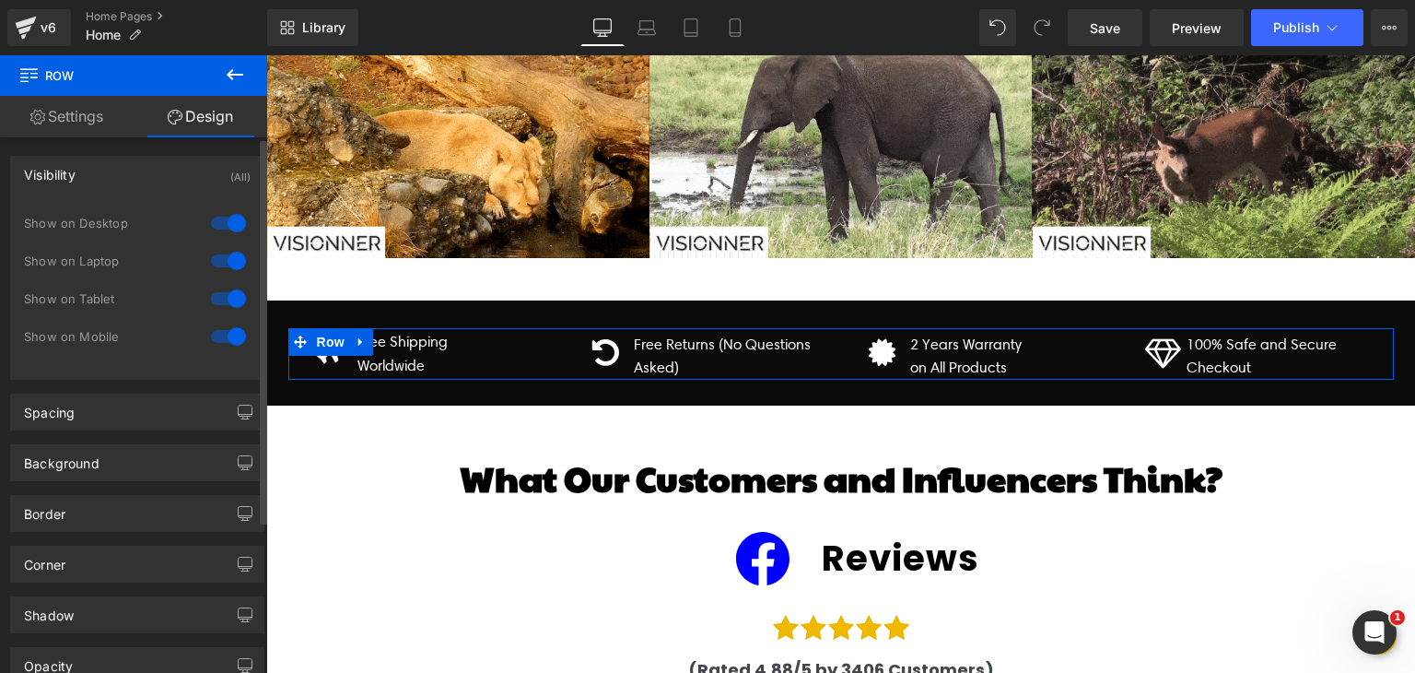
click at [164, 185] on div "Visibility (All)" at bounding box center [137, 174] width 252 height 35
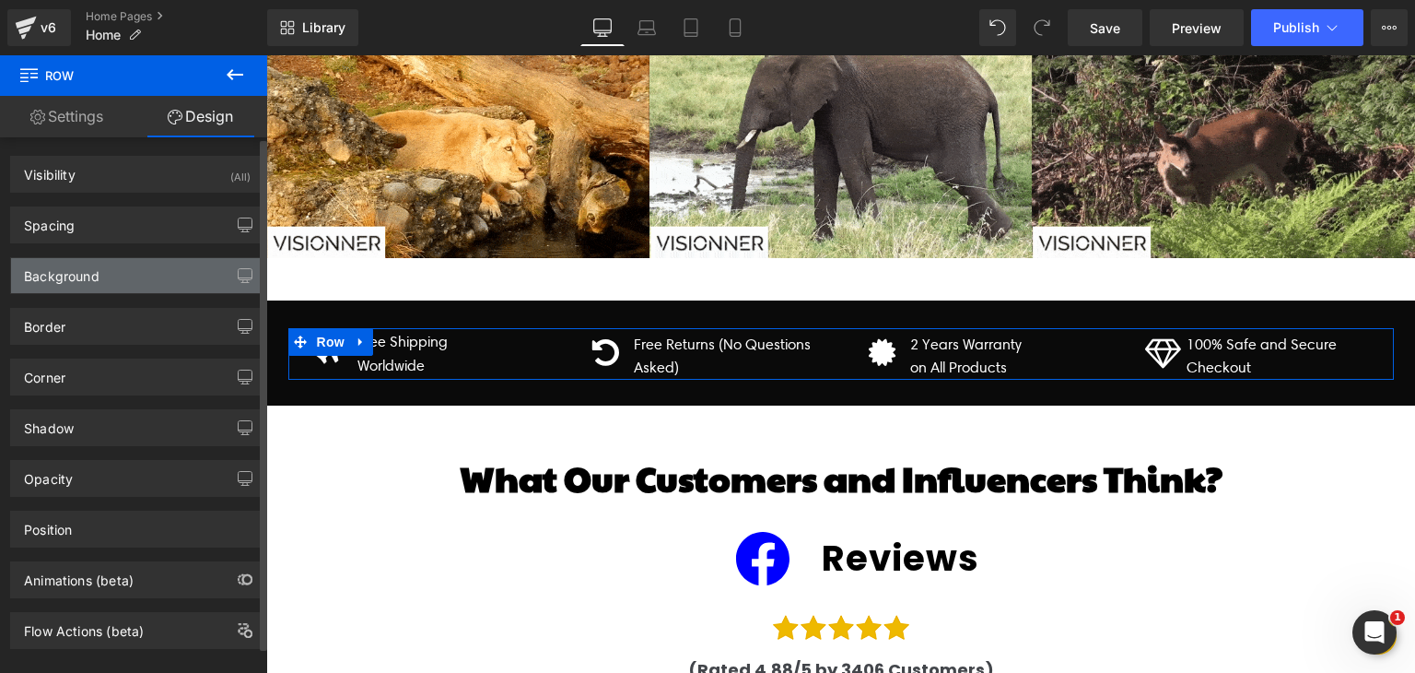
click at [123, 270] on div "Background" at bounding box center [137, 275] width 252 height 35
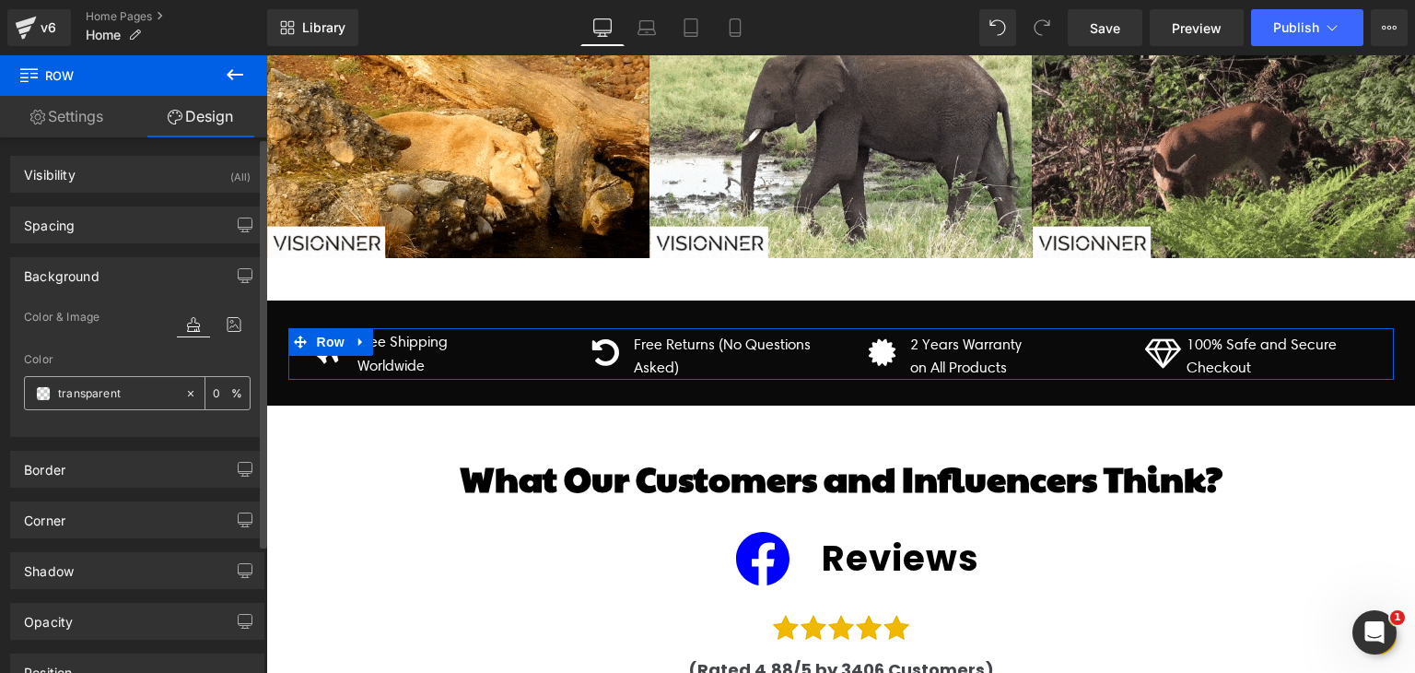
click at [92, 390] on input "transparent" at bounding box center [117, 393] width 118 height 20
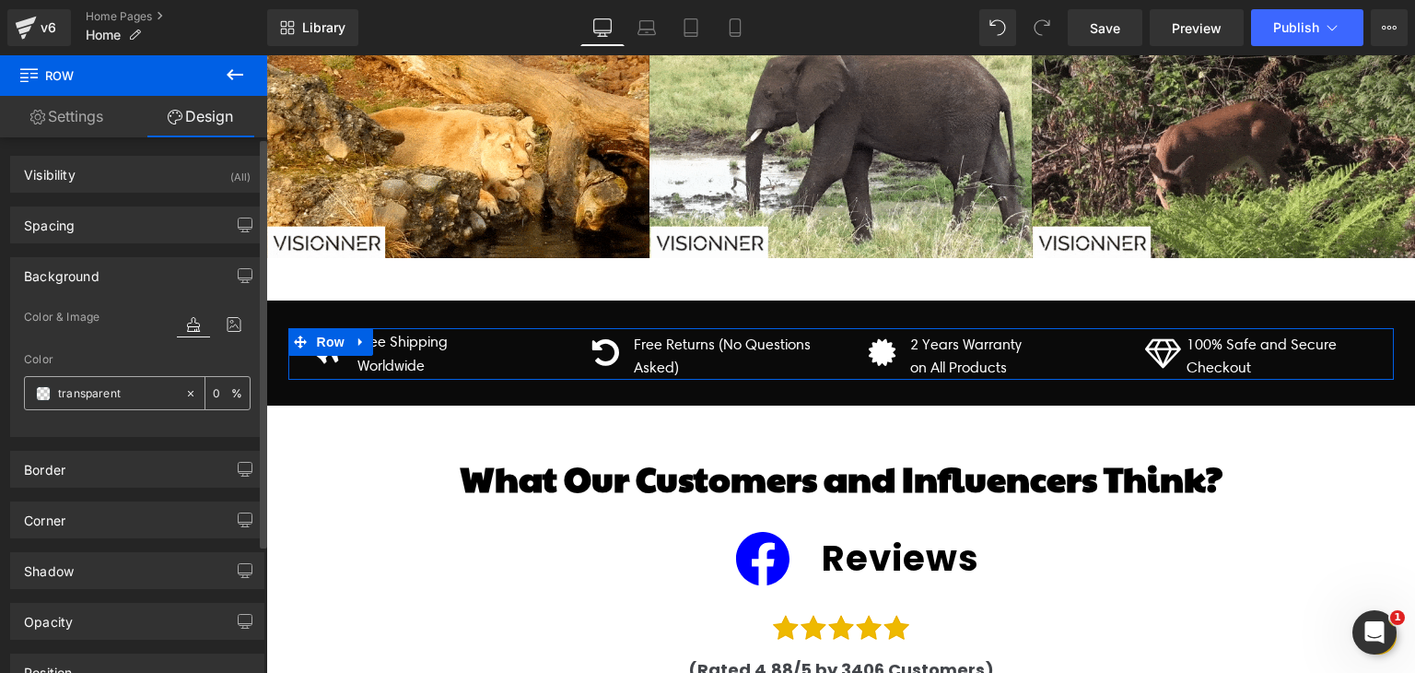
paste input "1C352D"
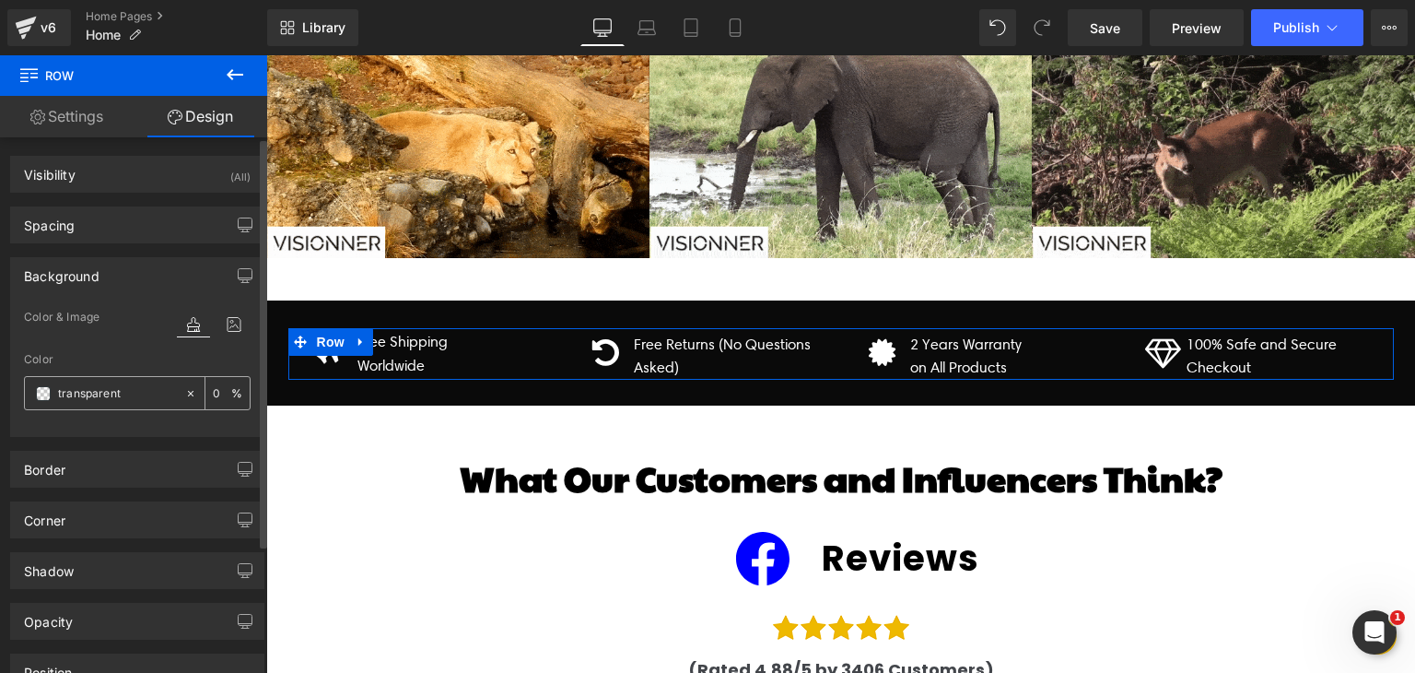
type input "1C352D"
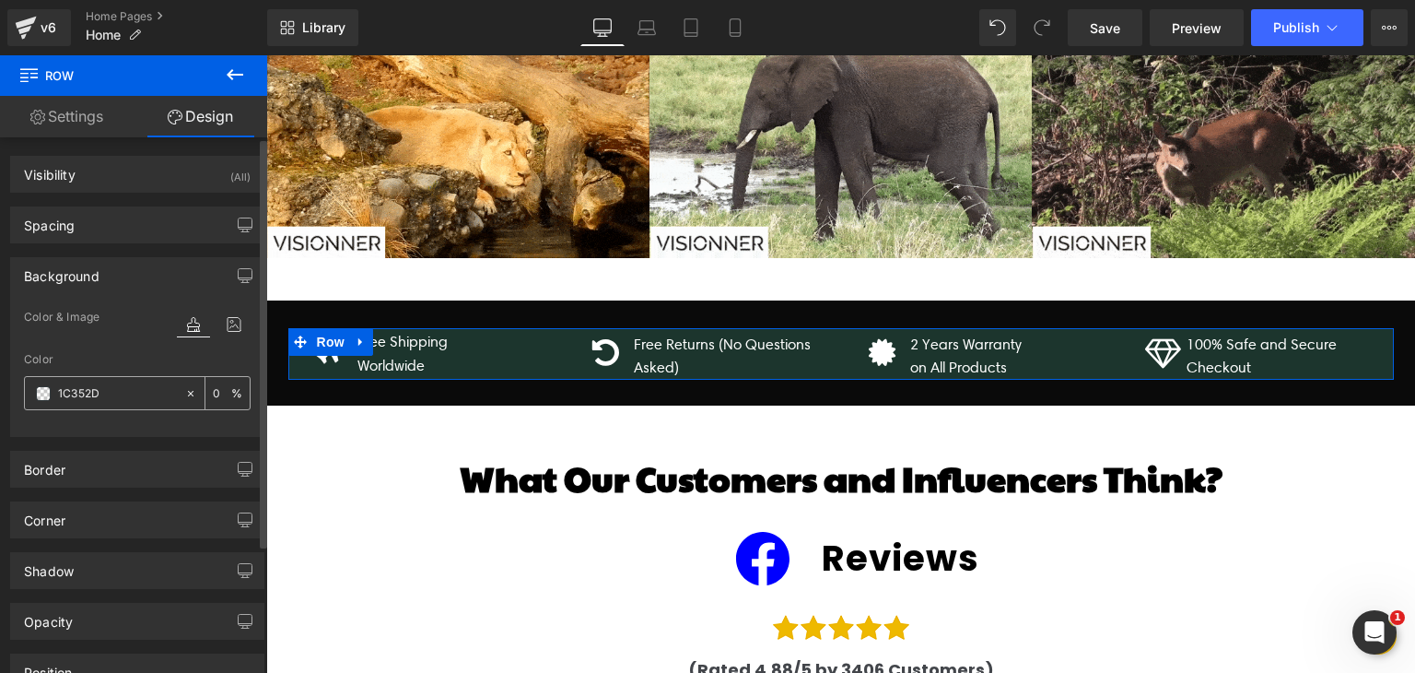
type input "100"
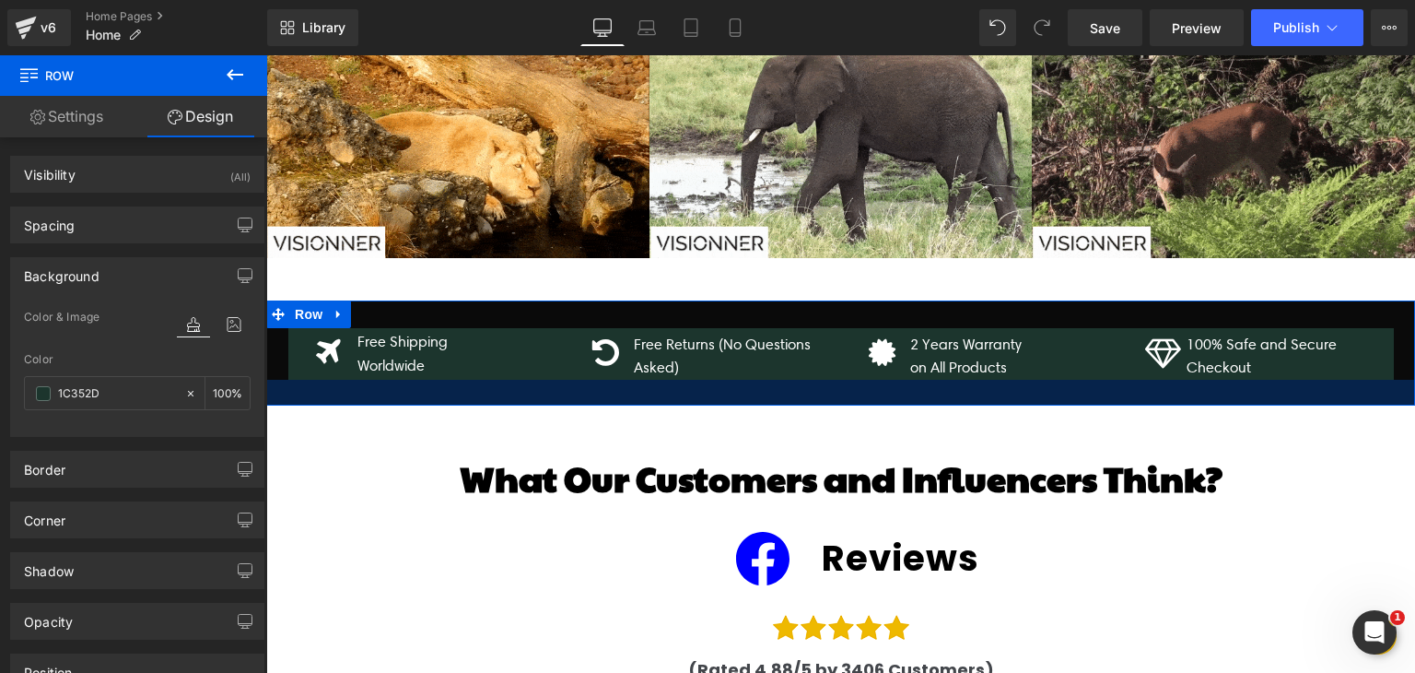
click at [417, 380] on div at bounding box center [840, 393] width 1149 height 26
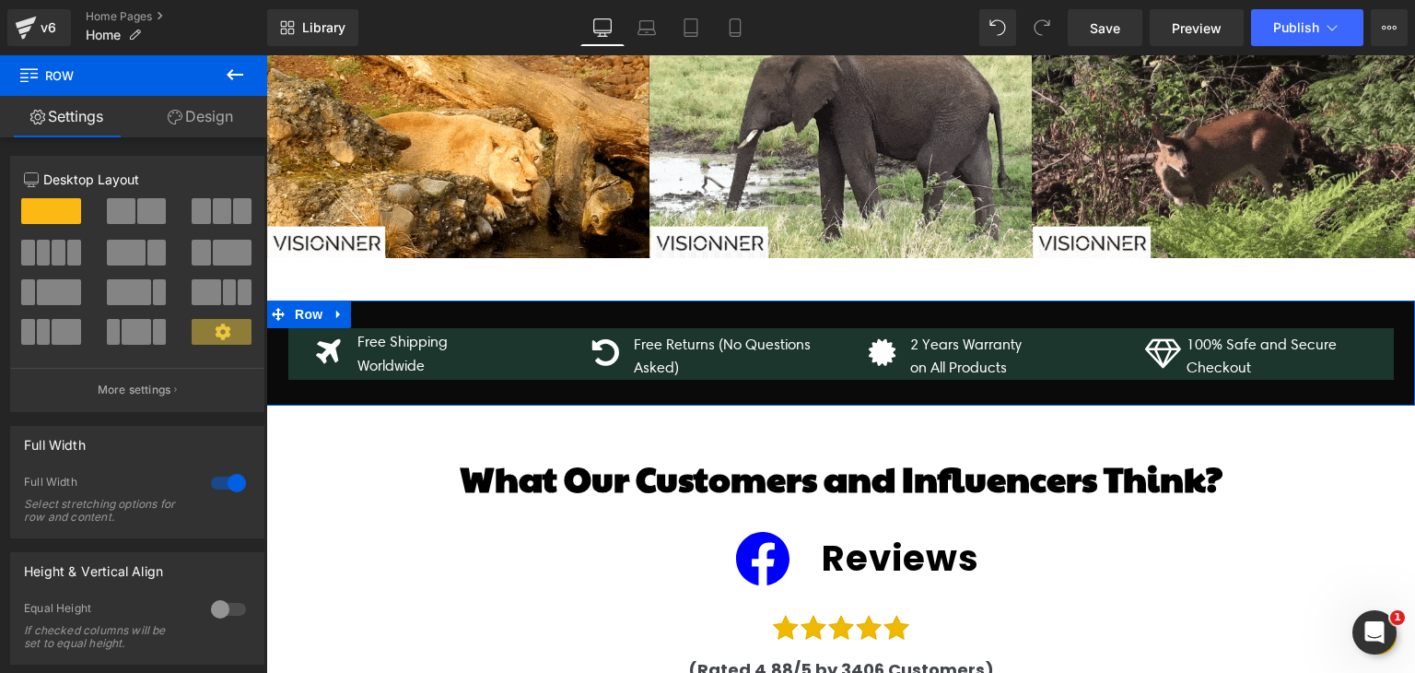
click at [198, 111] on link "Design" at bounding box center [201, 116] width 134 height 41
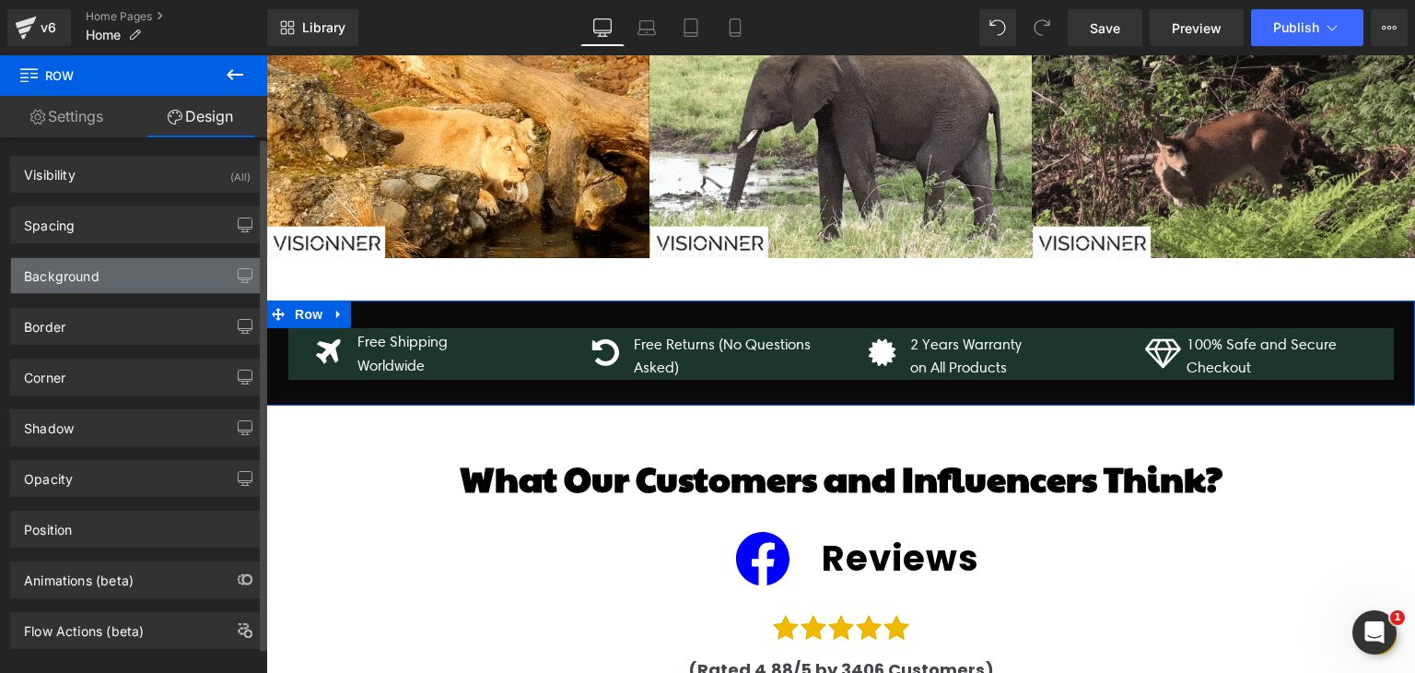
click at [116, 288] on div "Background" at bounding box center [137, 275] width 252 height 35
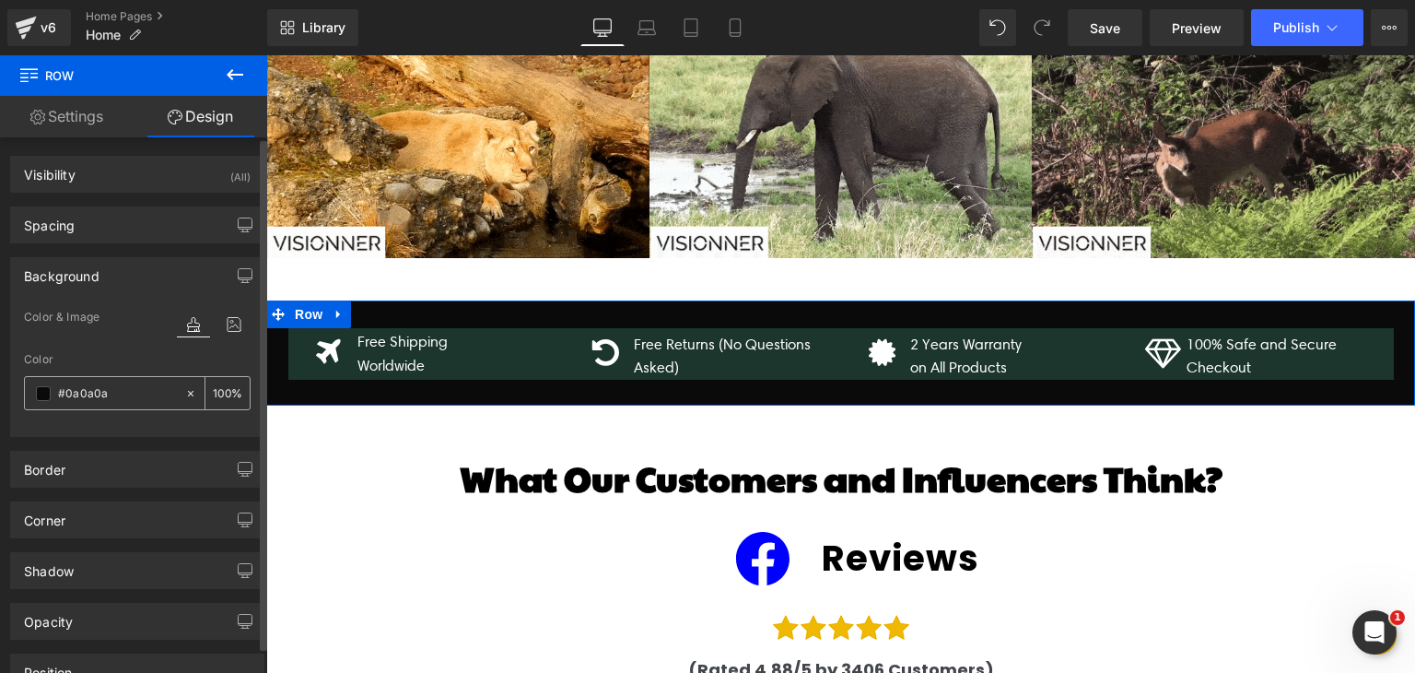
click at [89, 402] on input "#0a0a0a" at bounding box center [117, 393] width 118 height 20
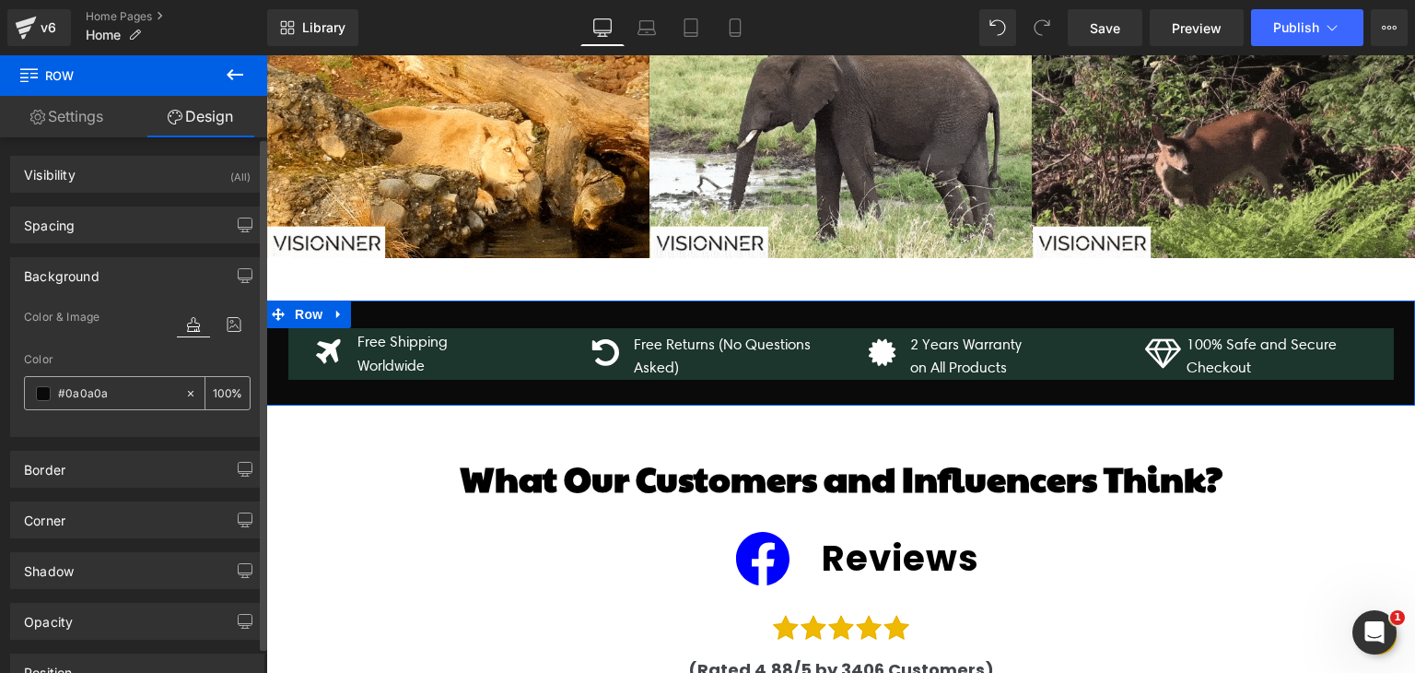
click at [89, 402] on input "#0a0a0a" at bounding box center [117, 393] width 118 height 20
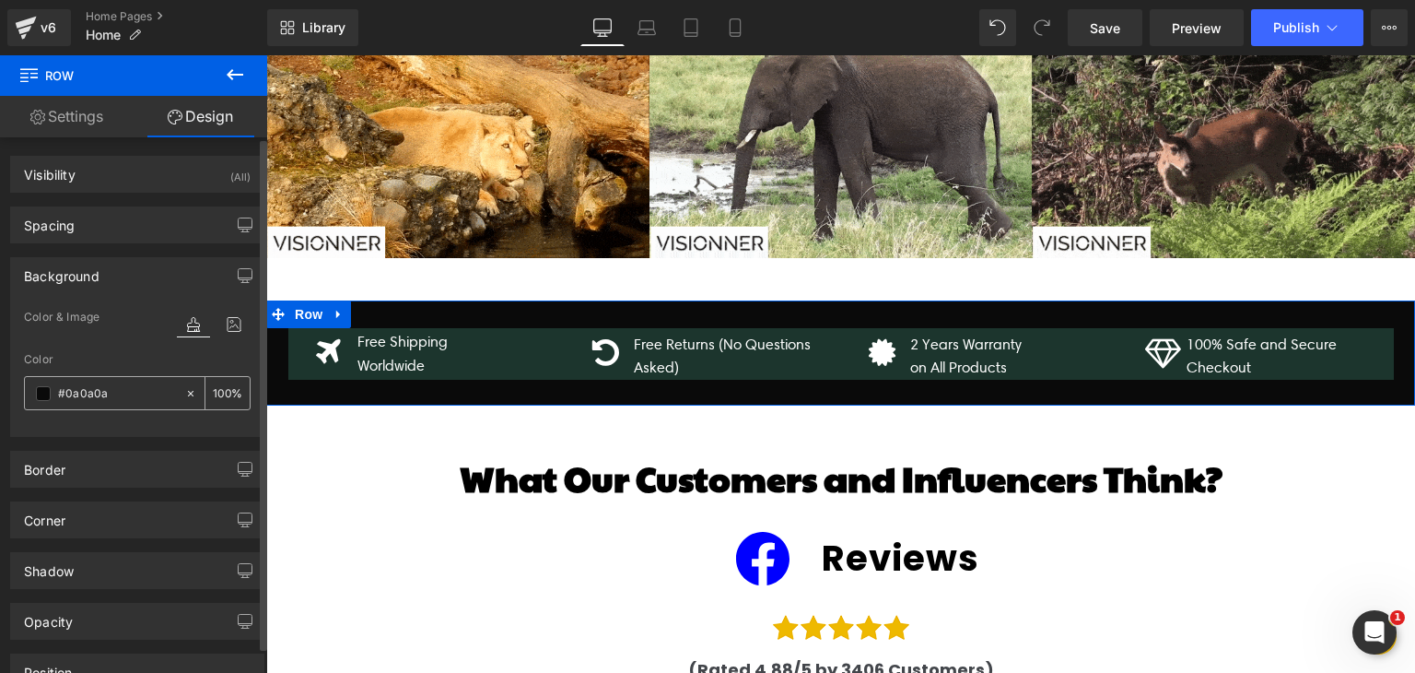
paste input "1C352D"
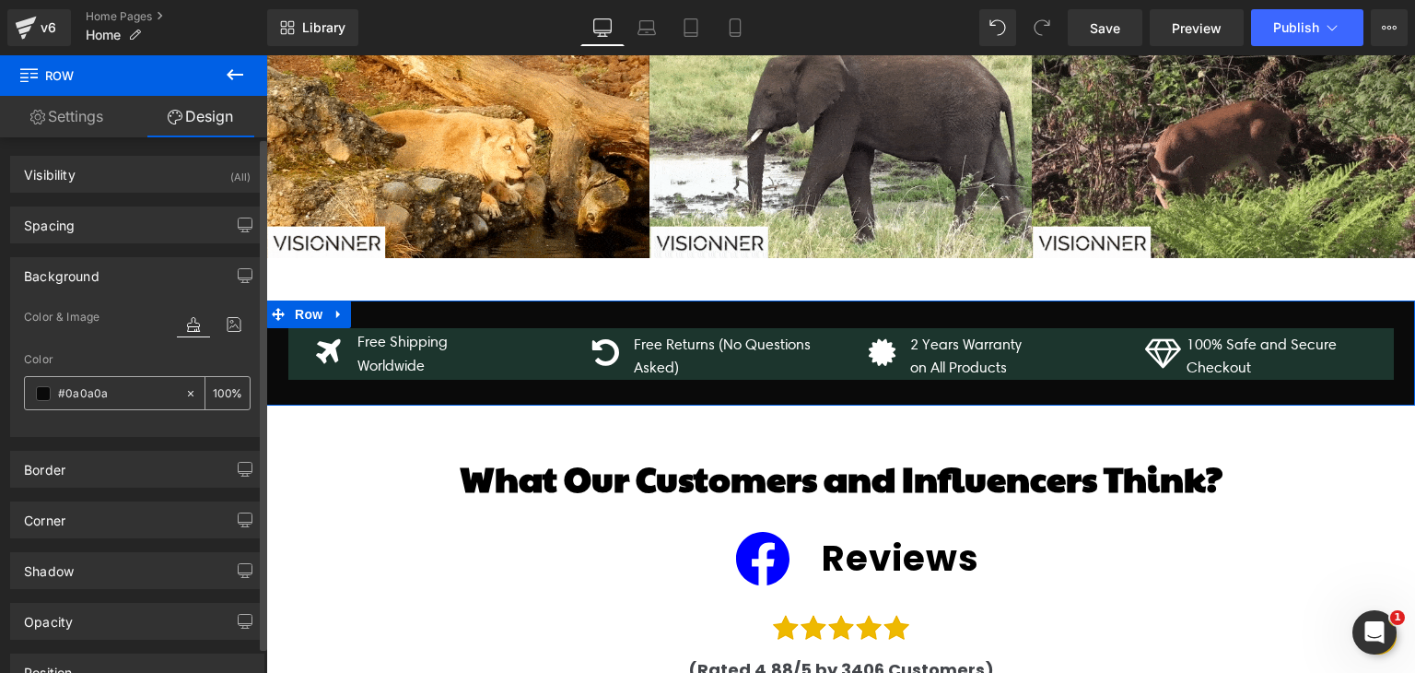
type input "1C352D"
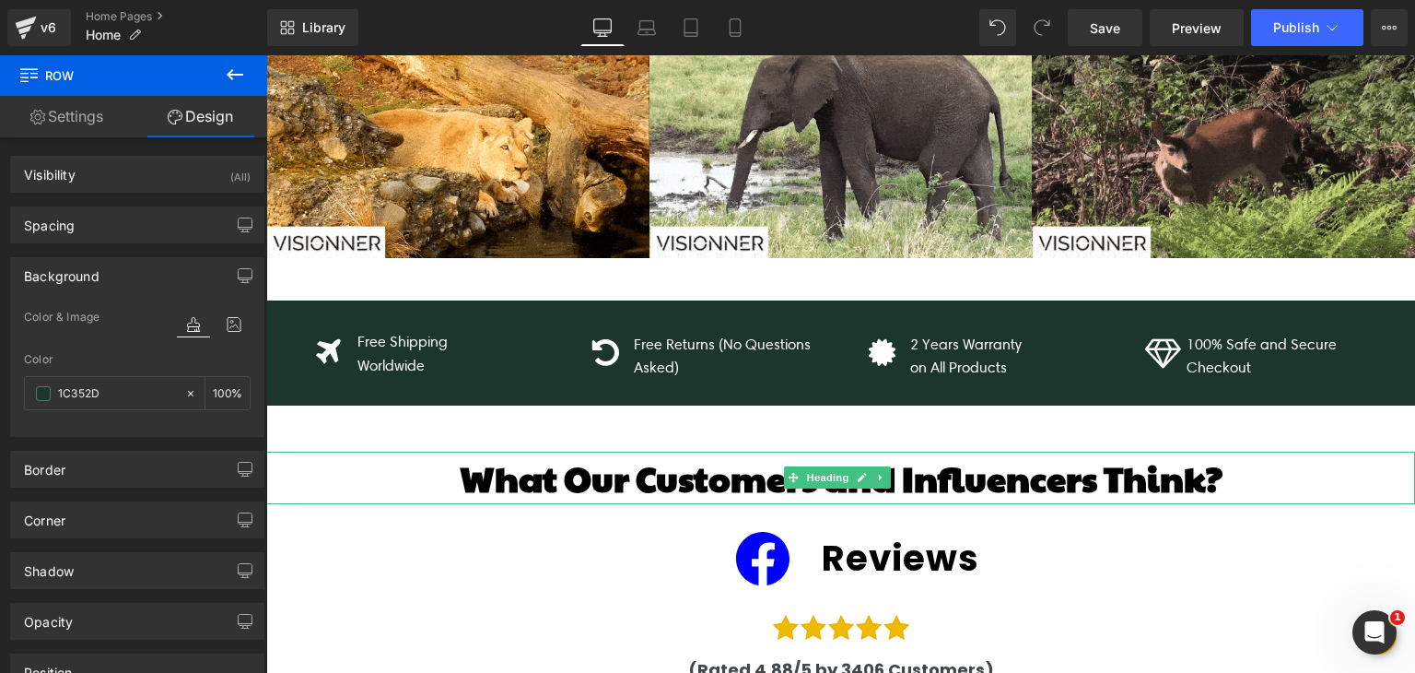
click at [360, 457] on h1 "What Our Customers and Influencers Think?" at bounding box center [840, 477] width 1149 height 53
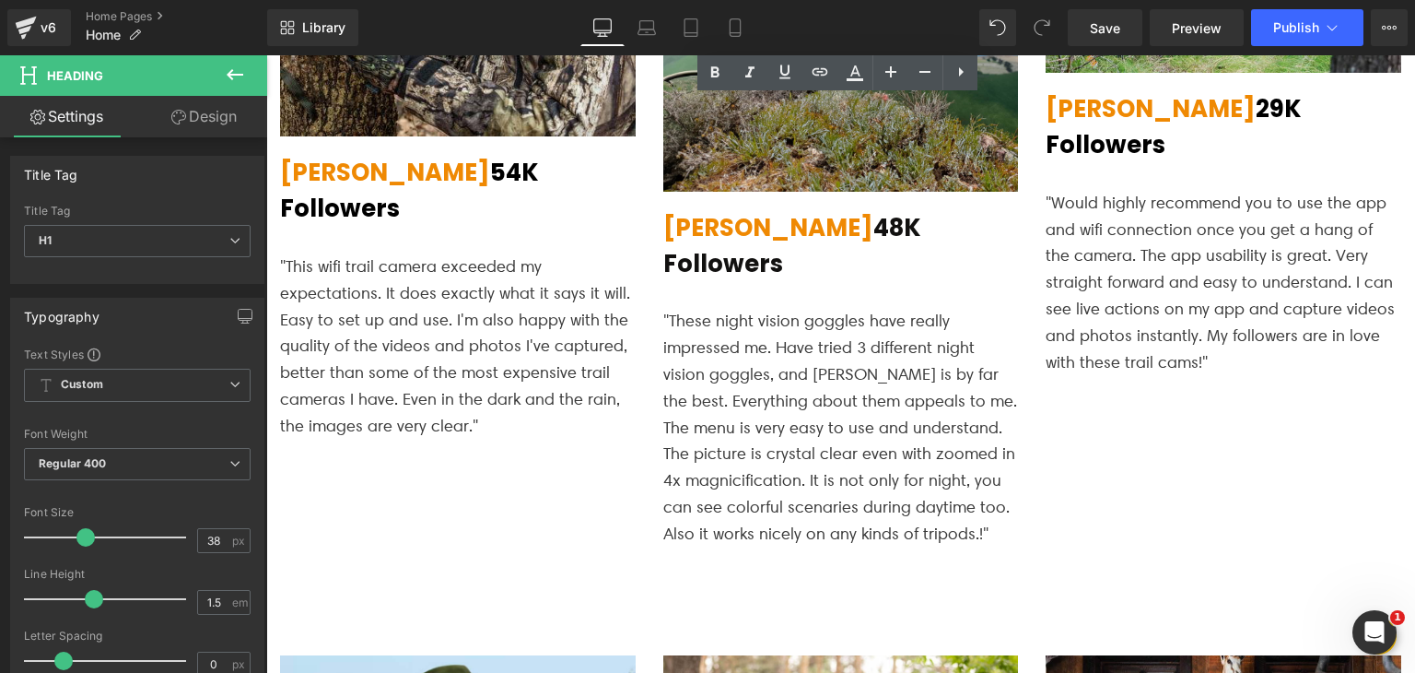
scroll to position [2980, 0]
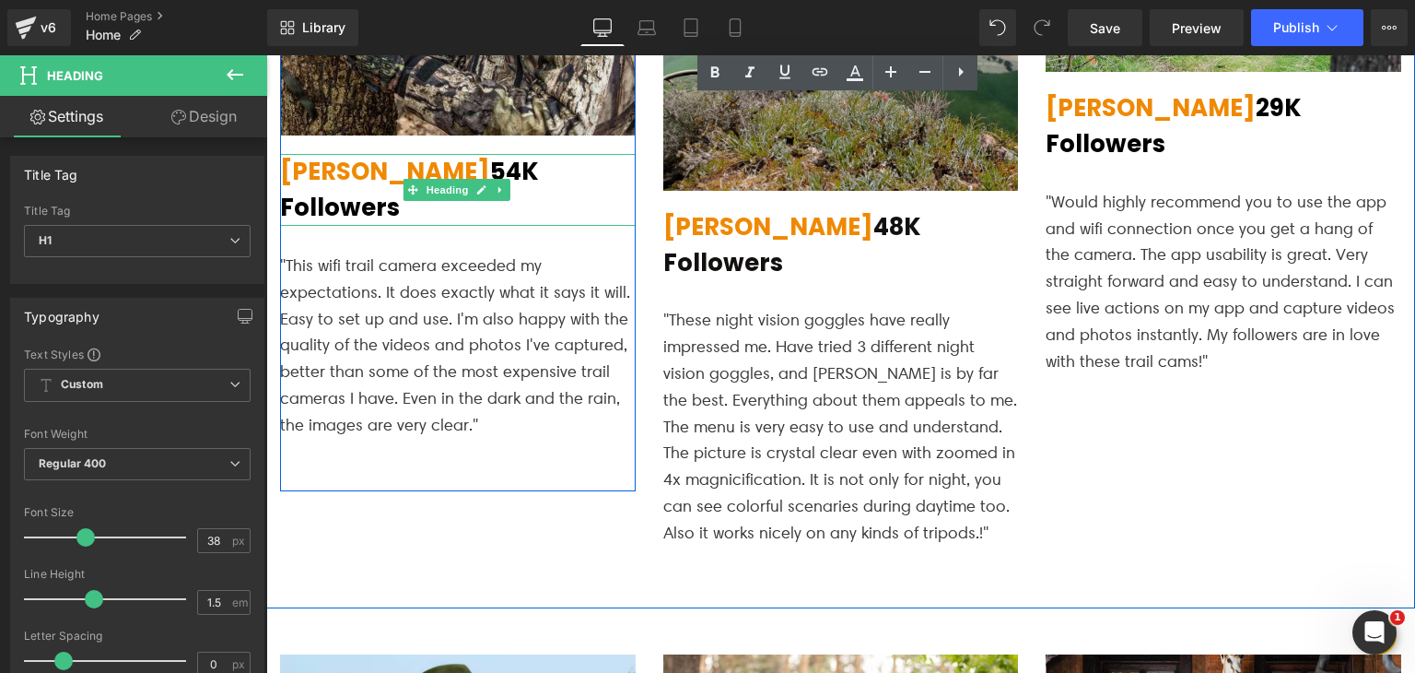
click at [358, 155] on span "[PERSON_NAME]" at bounding box center [385, 171] width 210 height 33
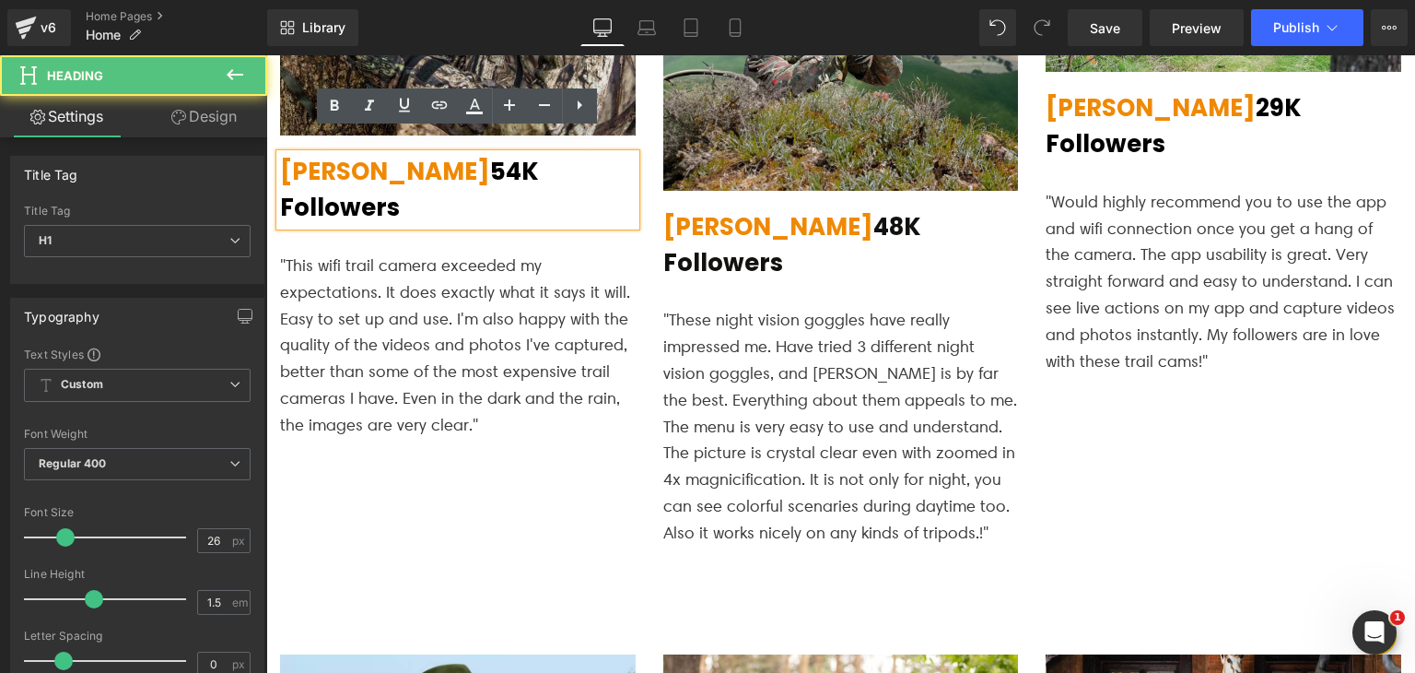
drag, startPoint x: 387, startPoint y: 153, endPoint x: 302, endPoint y: 153, distance: 84.8
click at [302, 155] on span "[PERSON_NAME]" at bounding box center [385, 171] width 210 height 33
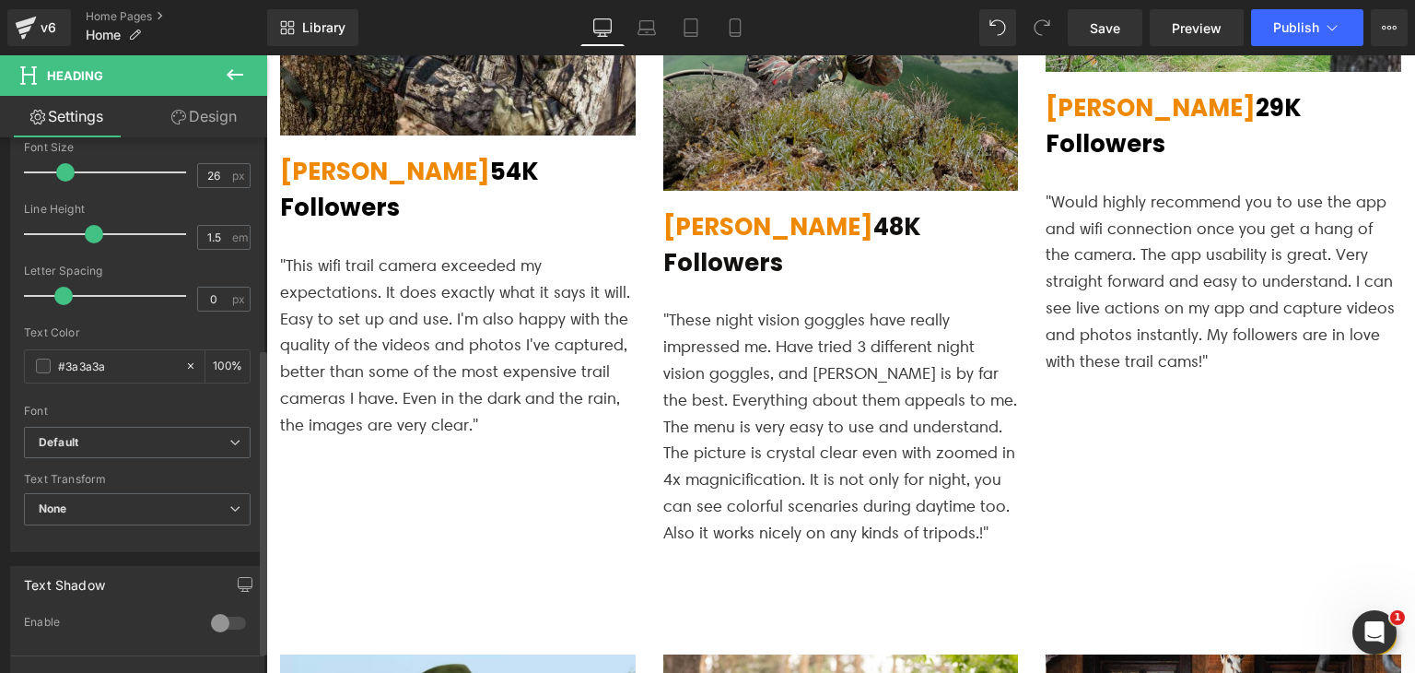
scroll to position [368, 0]
click at [96, 360] on input "#3a3a3a" at bounding box center [117, 363] width 118 height 20
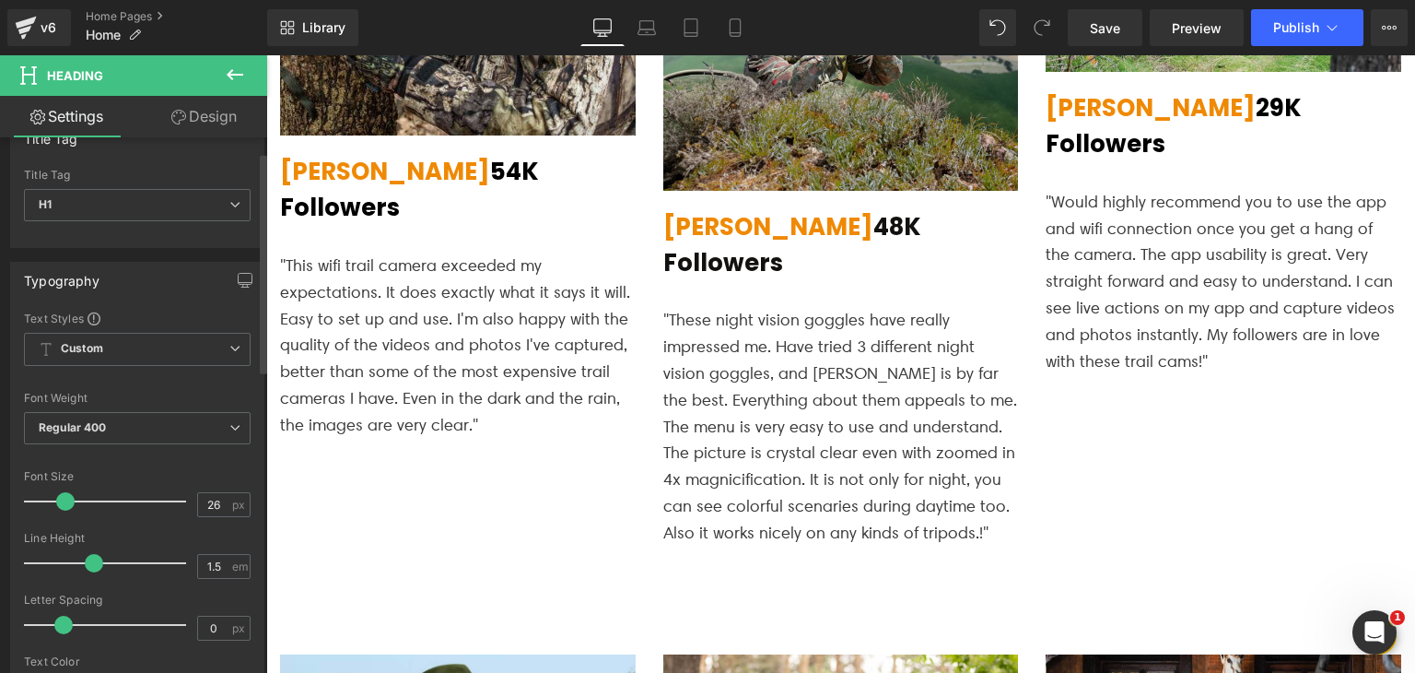
scroll to position [35, 0]
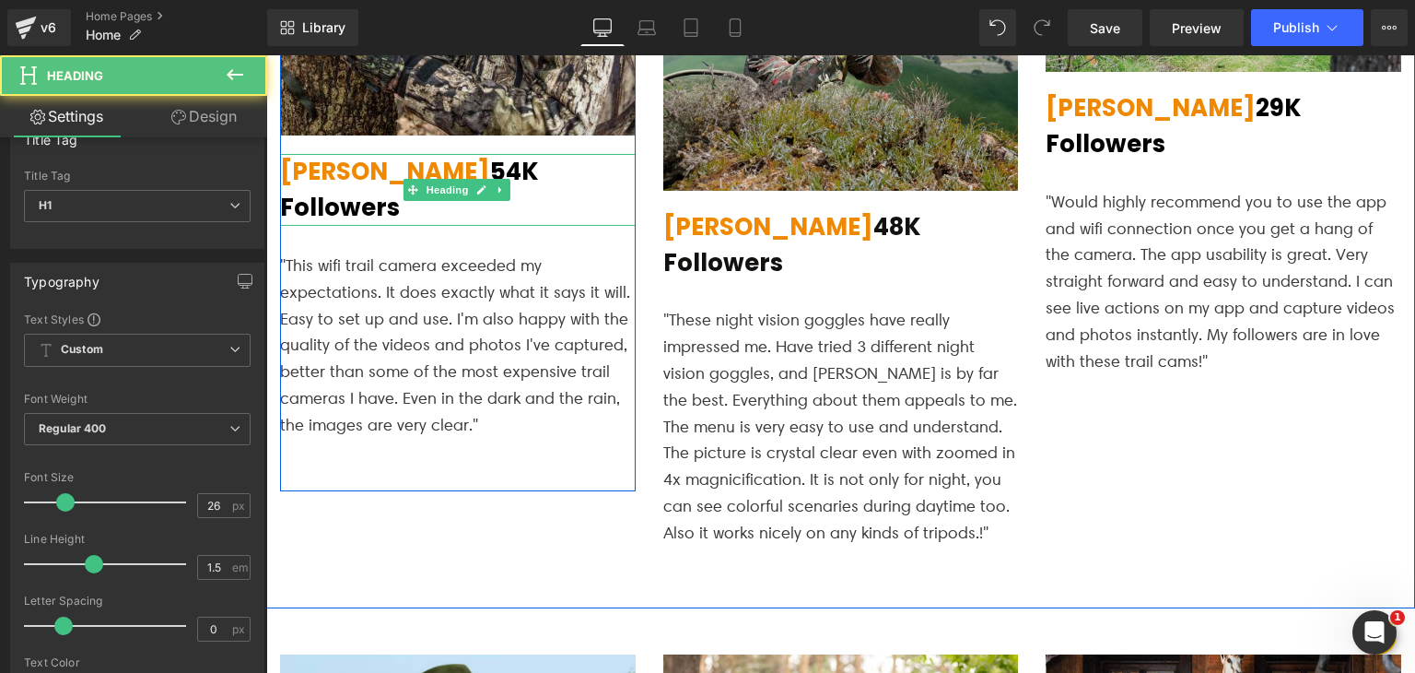
click at [368, 155] on span "[PERSON_NAME]" at bounding box center [385, 171] width 210 height 33
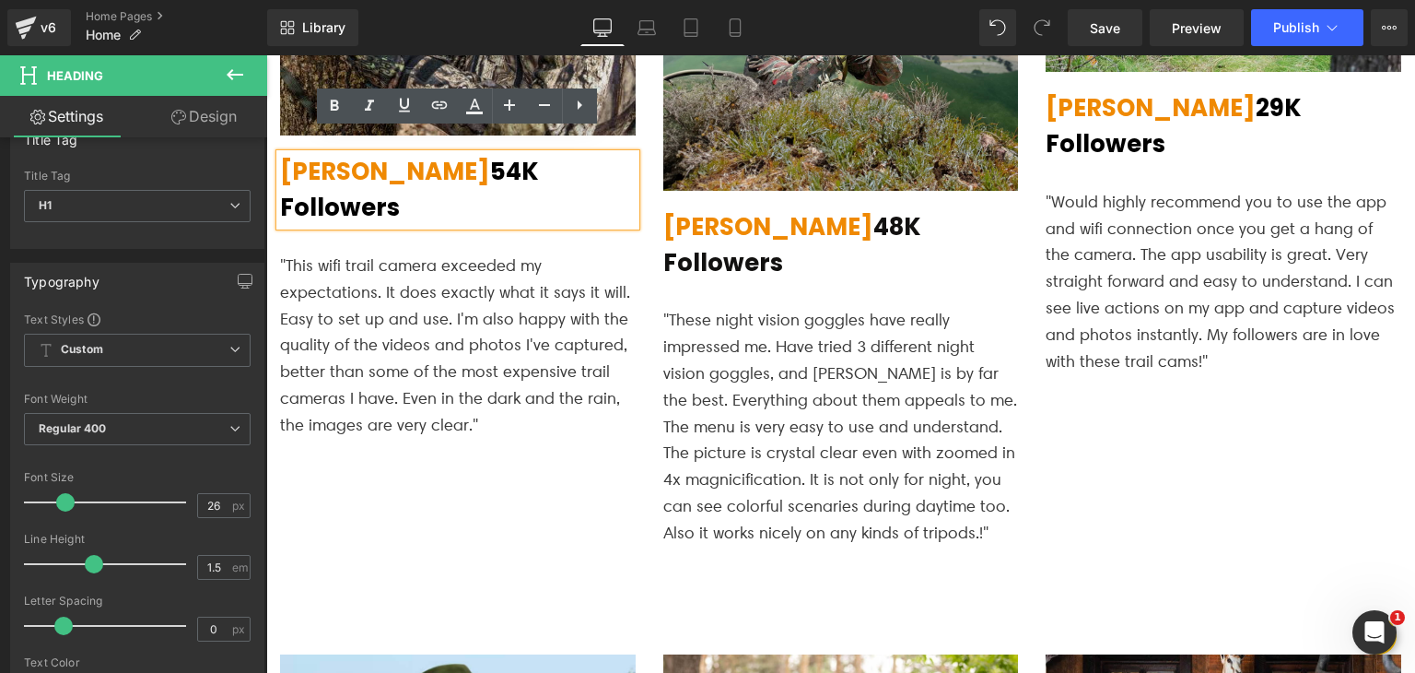
click at [576, 163] on h1 "[PERSON_NAME] 54K Followers" at bounding box center [458, 190] width 356 height 72
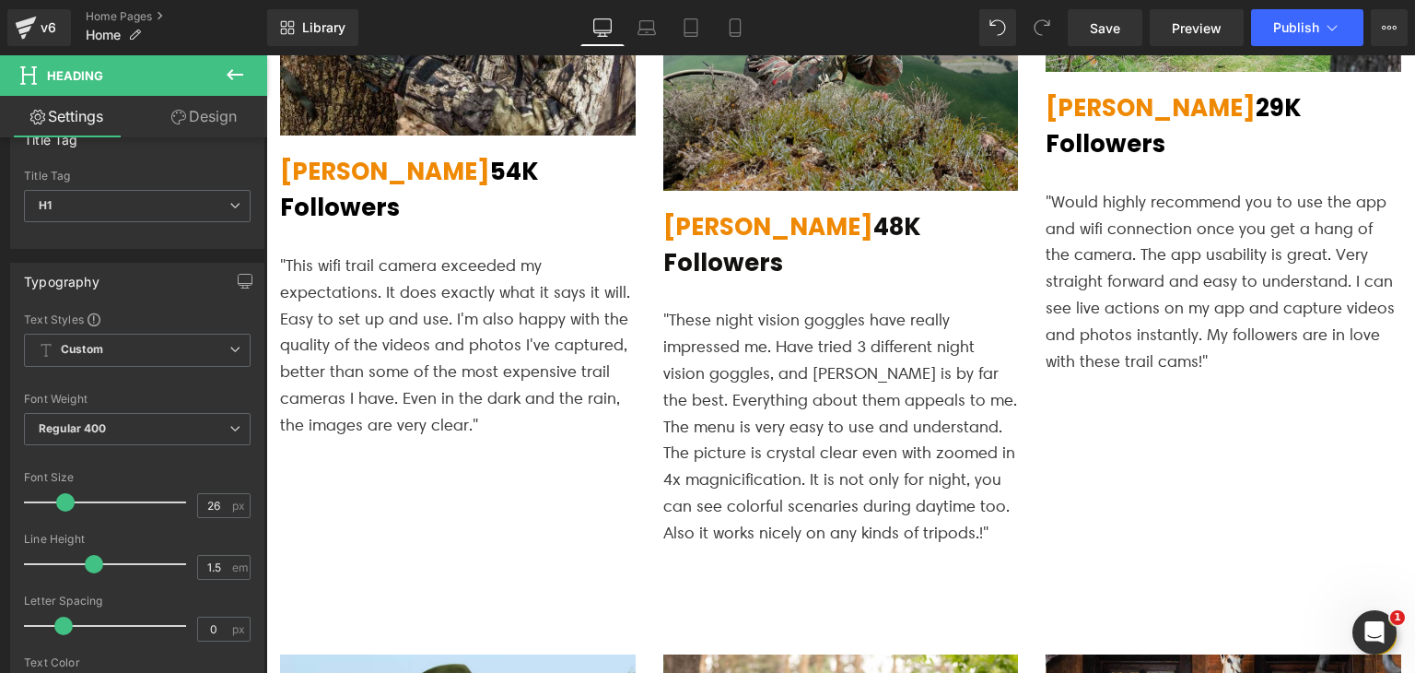
click at [177, 65] on span "Heading" at bounding box center [110, 75] width 184 height 41
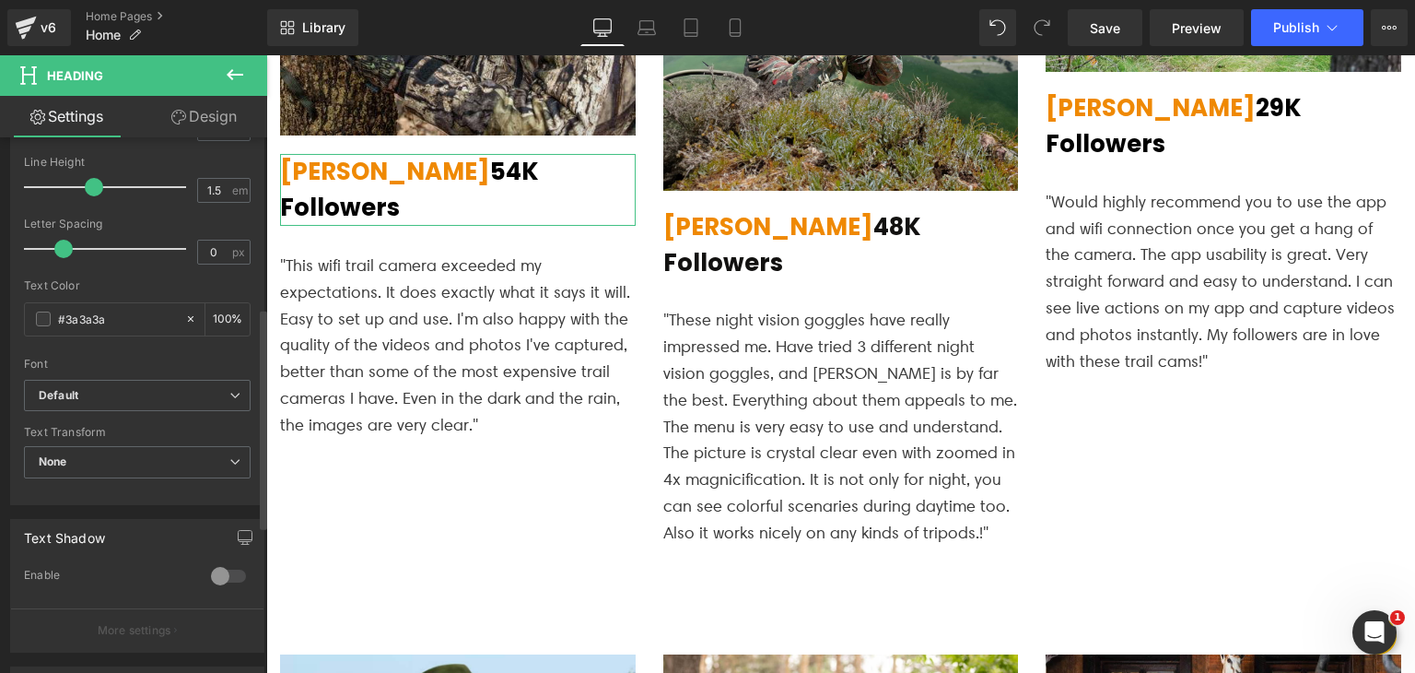
scroll to position [411, 0]
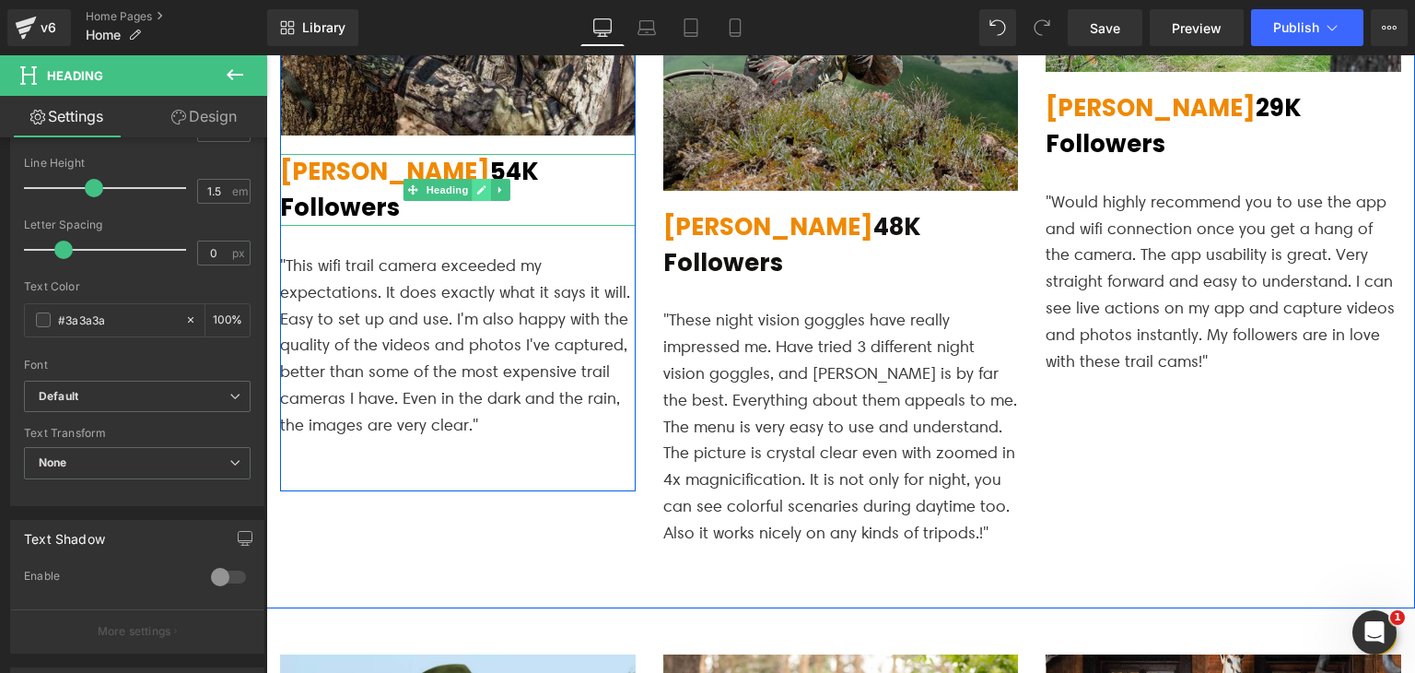
click at [473, 179] on link at bounding box center [481, 190] width 19 height 22
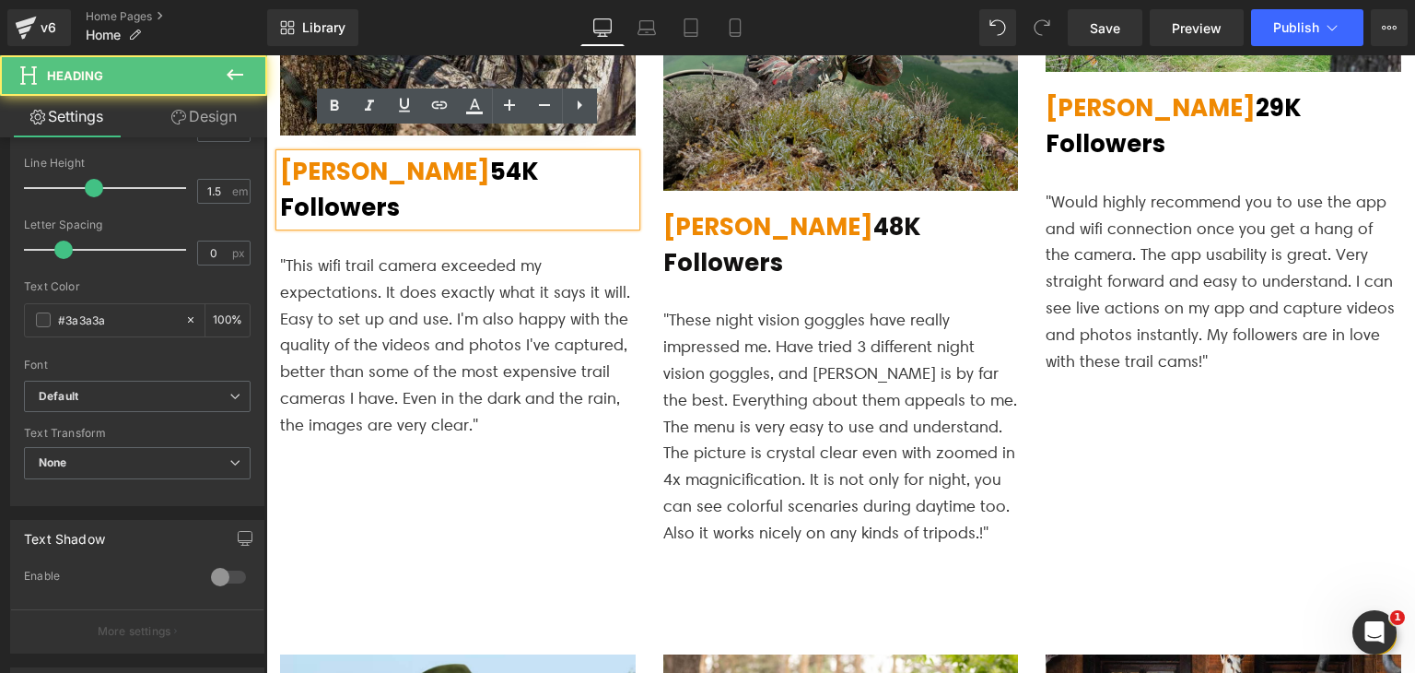
drag, startPoint x: 385, startPoint y: 146, endPoint x: 324, endPoint y: 139, distance: 61.2
click at [324, 155] on span "[PERSON_NAME]" at bounding box center [385, 171] width 210 height 33
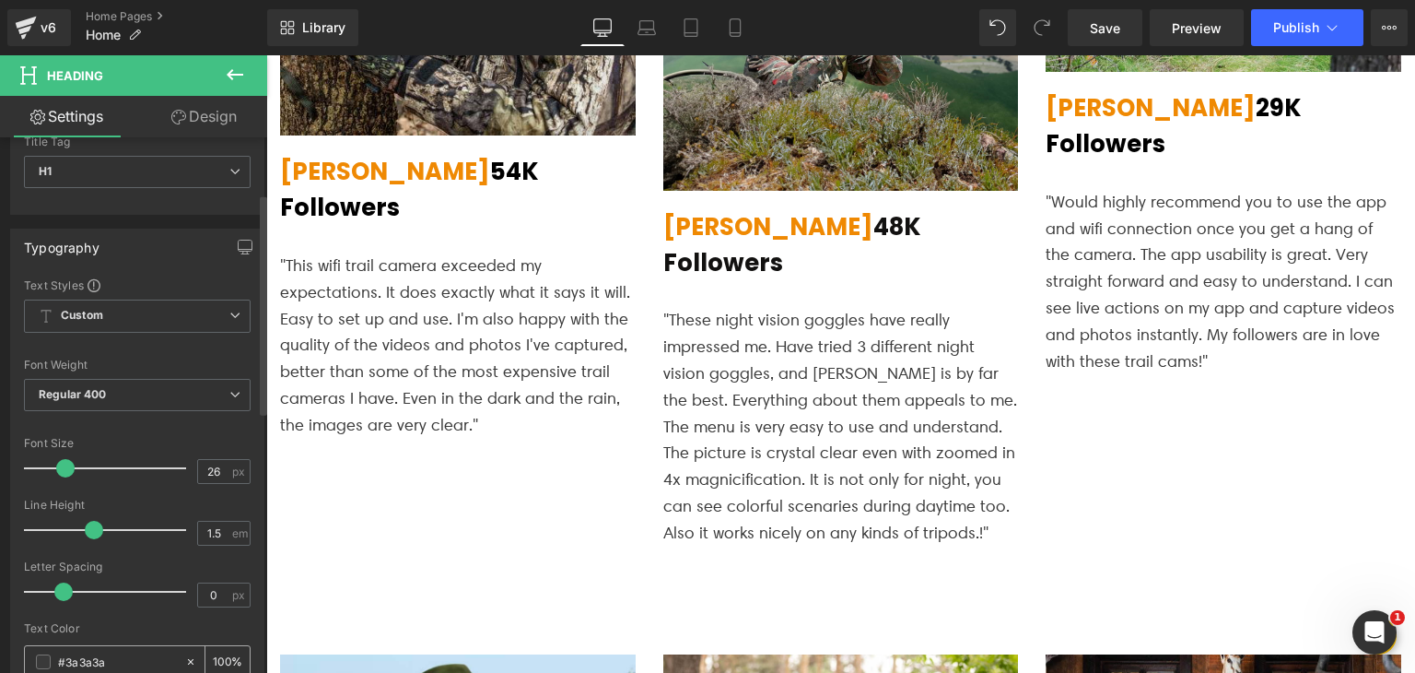
scroll to position [0, 0]
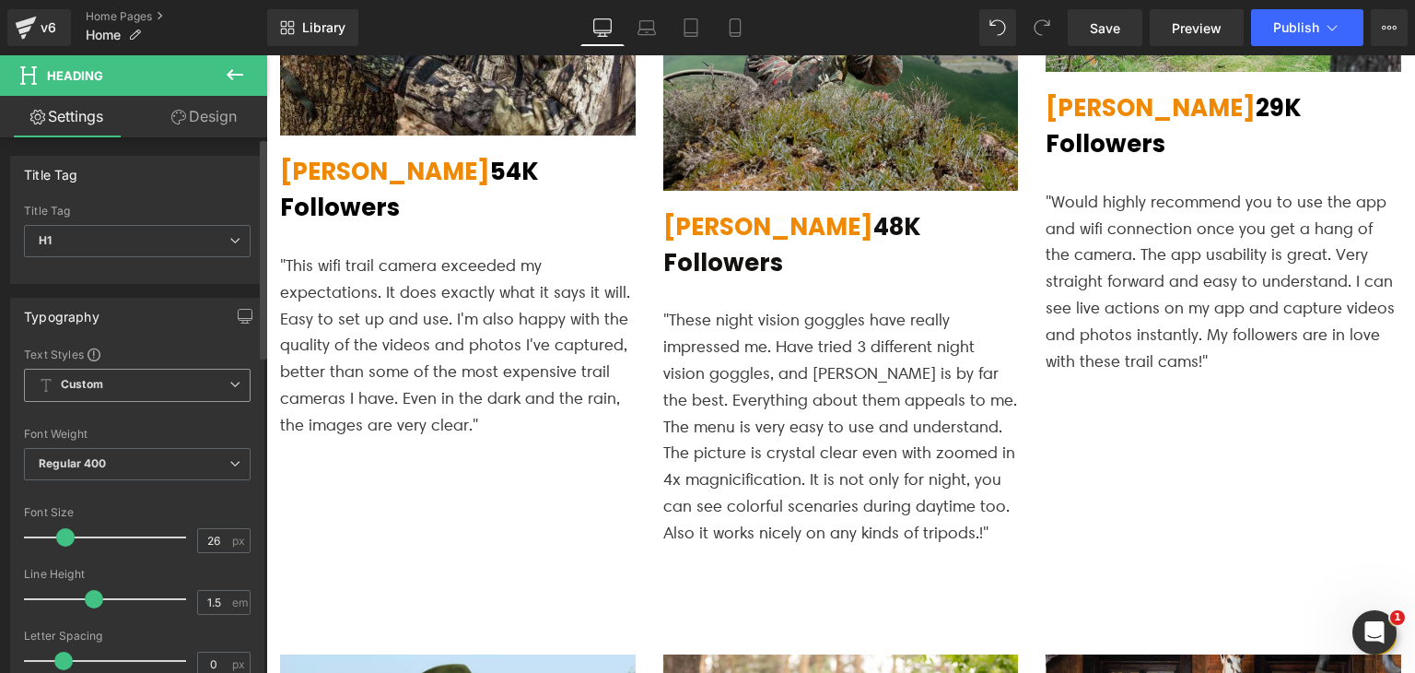
click at [121, 380] on span "Custom Setup Global Style" at bounding box center [137, 385] width 227 height 33
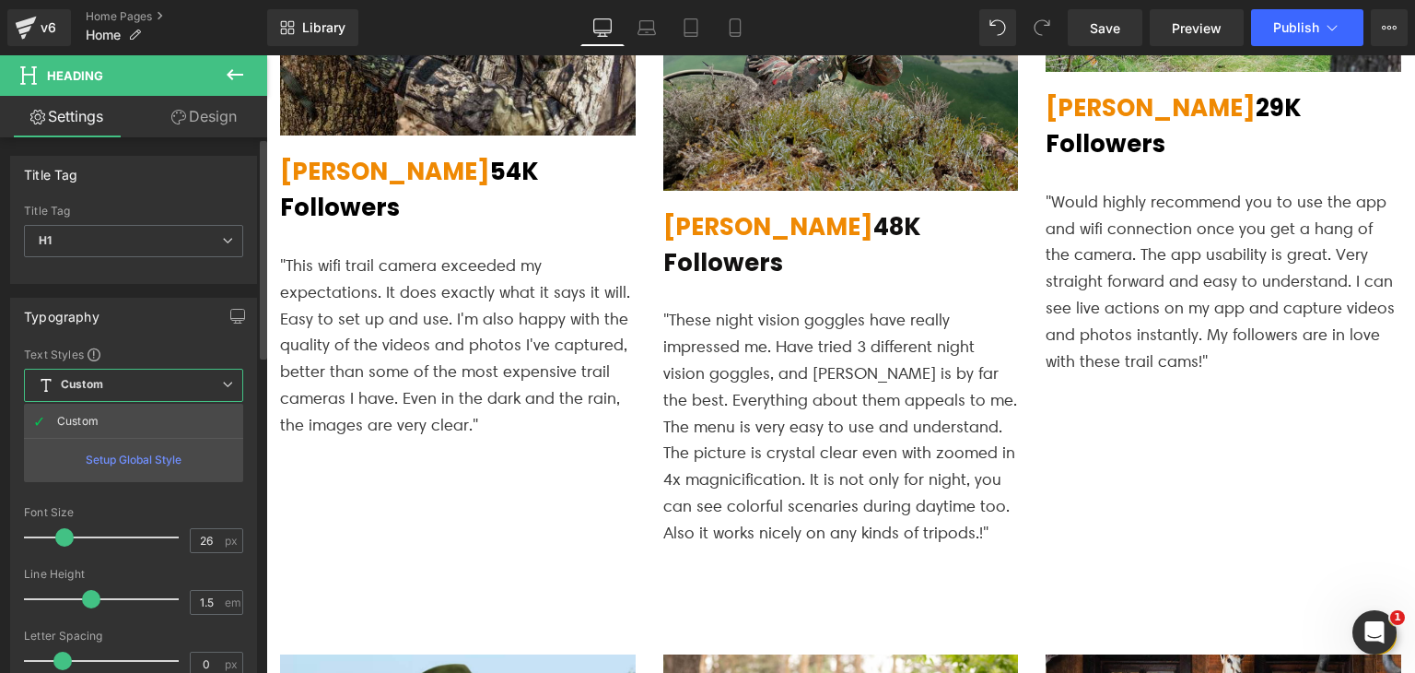
click at [121, 380] on span "Custom Setup Global Style" at bounding box center [133, 385] width 219 height 33
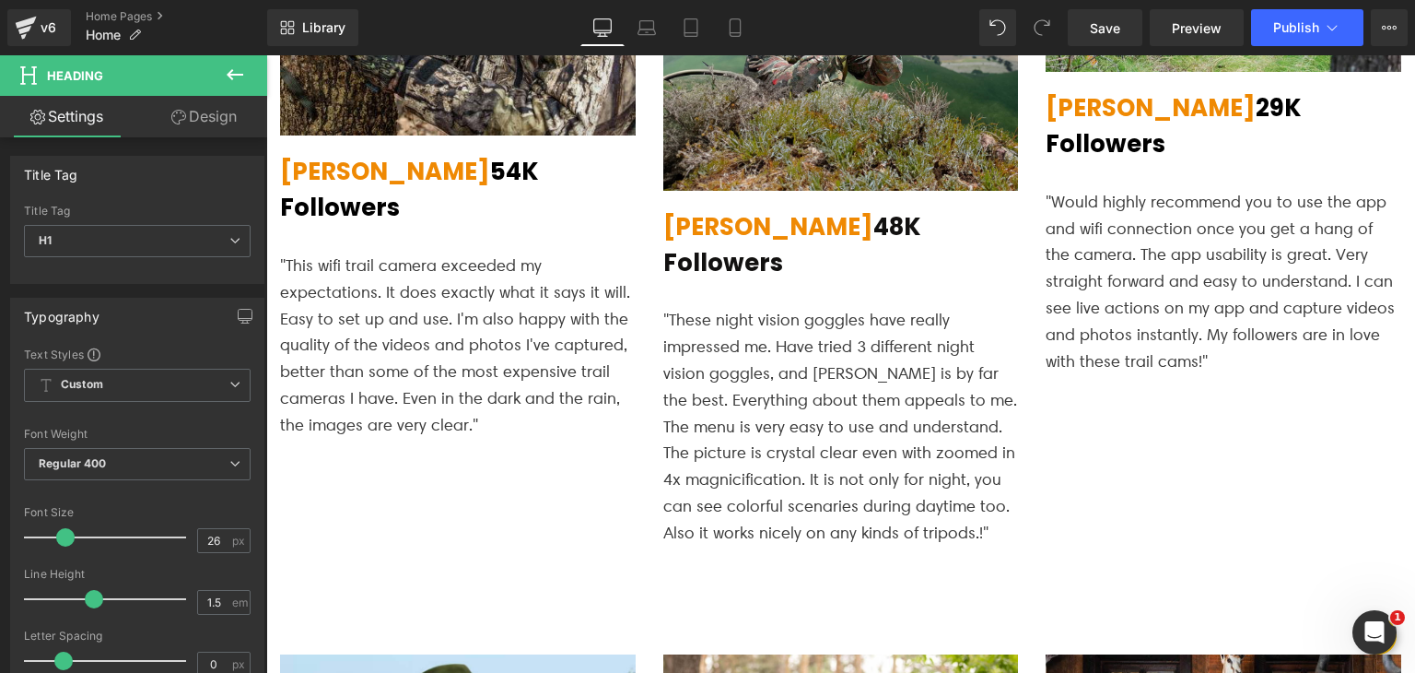
click at [205, 130] on link "Design" at bounding box center [204, 116] width 134 height 41
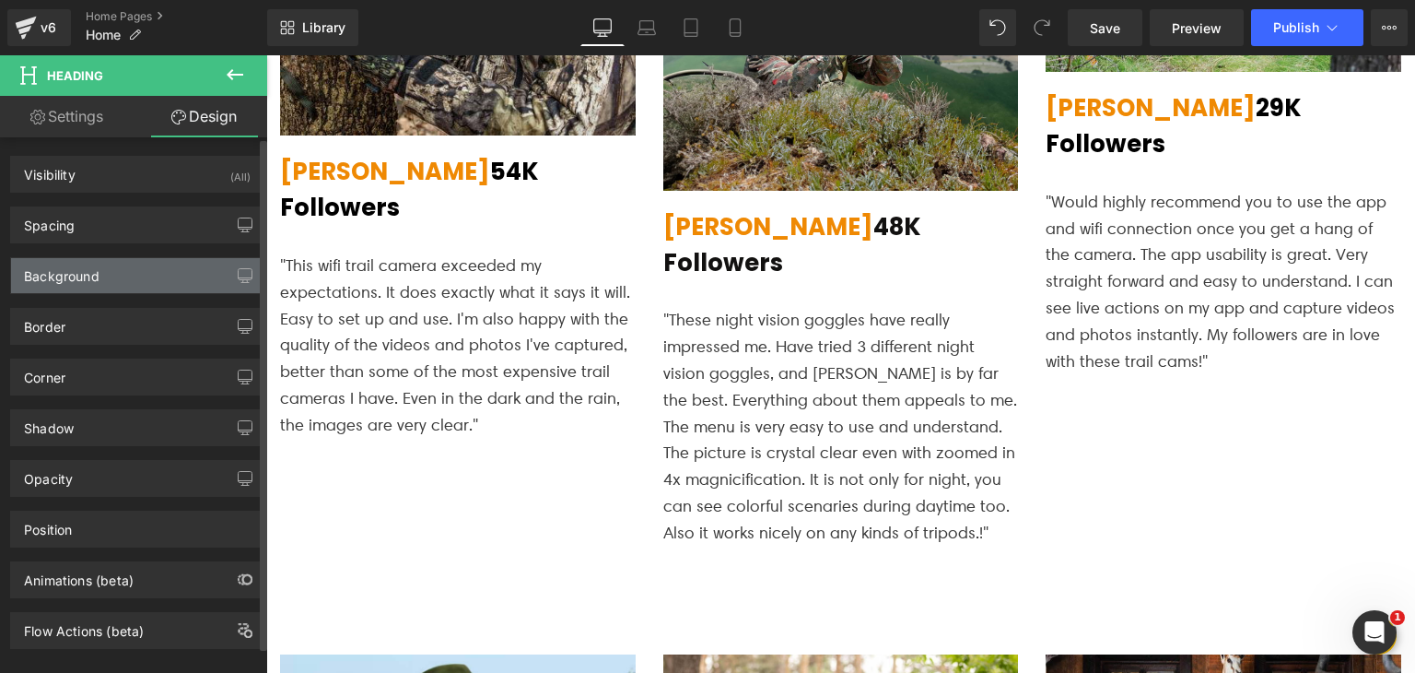
click at [103, 269] on div "Background" at bounding box center [137, 275] width 252 height 35
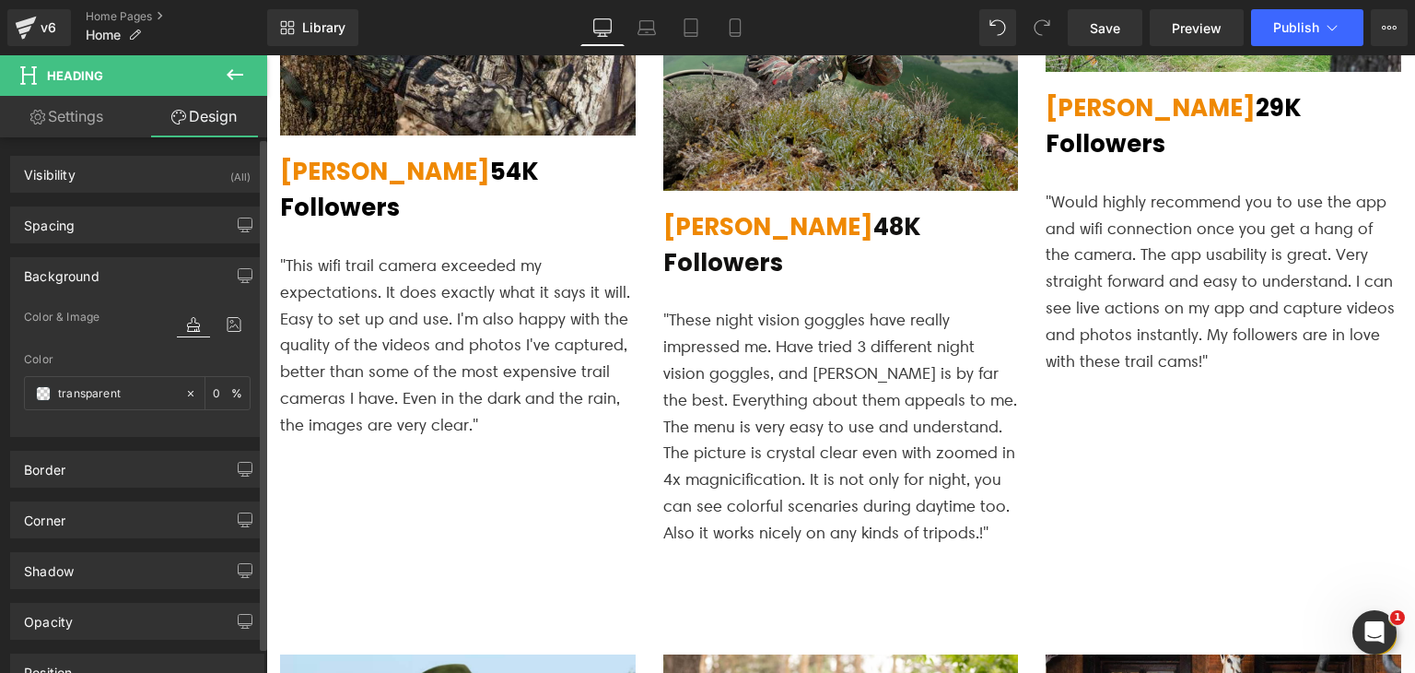
click at [103, 269] on div "Background" at bounding box center [137, 275] width 252 height 35
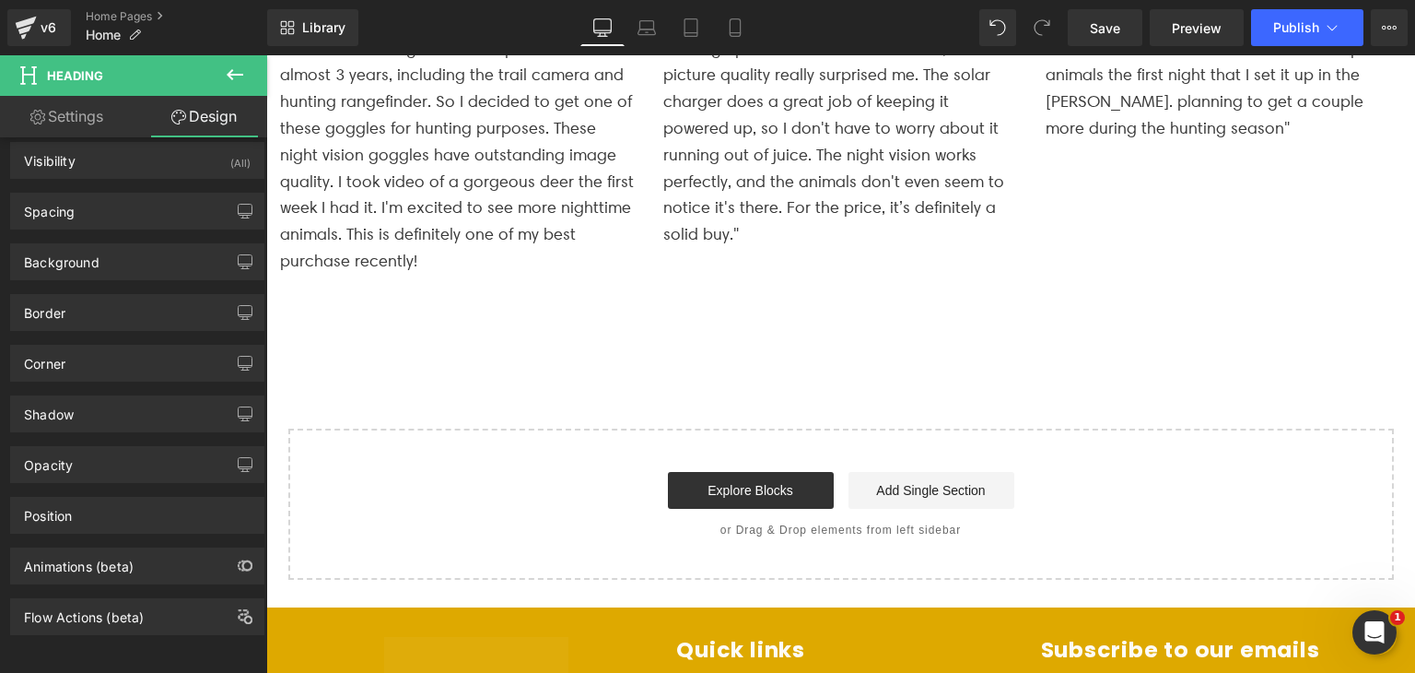
scroll to position [4310, 0]
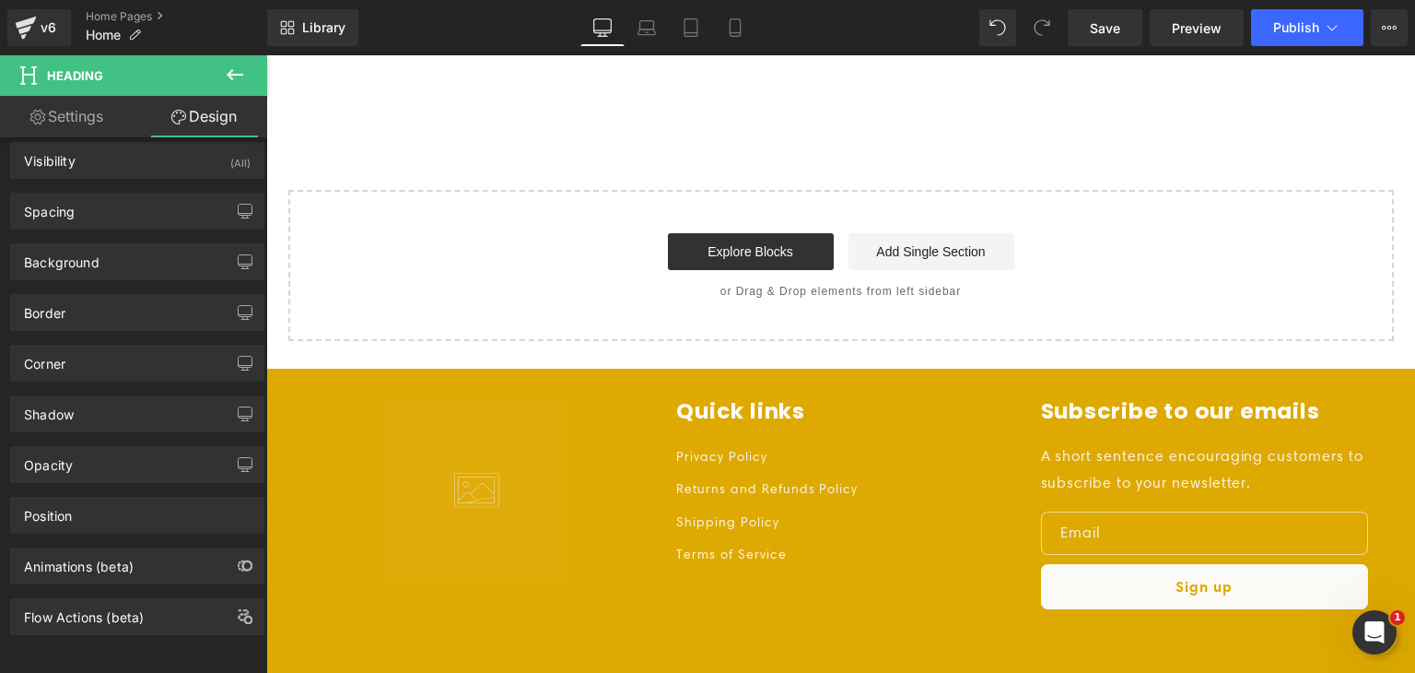
click at [605, 369] on footer "Quick links Privacy Policy Returns and Refunds Policy Shipping Policy Terms of …" at bounding box center [840, 570] width 1149 height 402
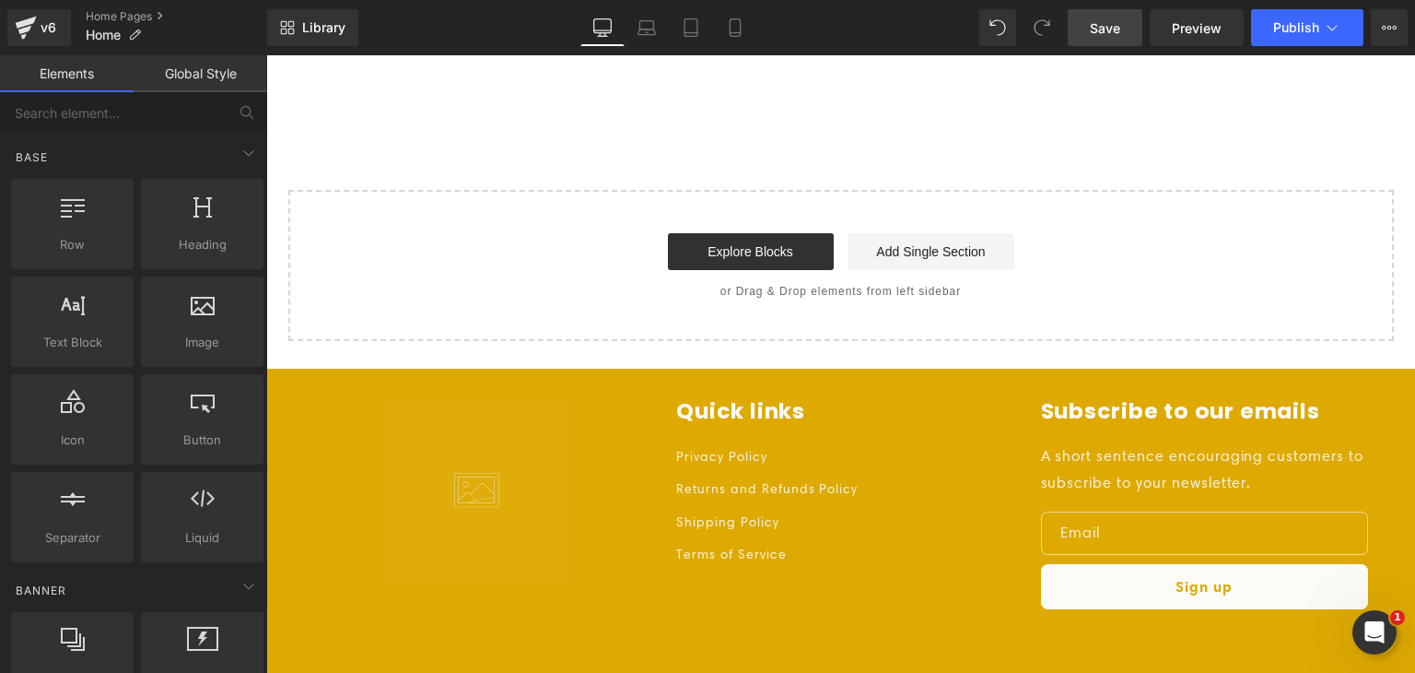
click at [1120, 30] on span "Save" at bounding box center [1105, 27] width 30 height 19
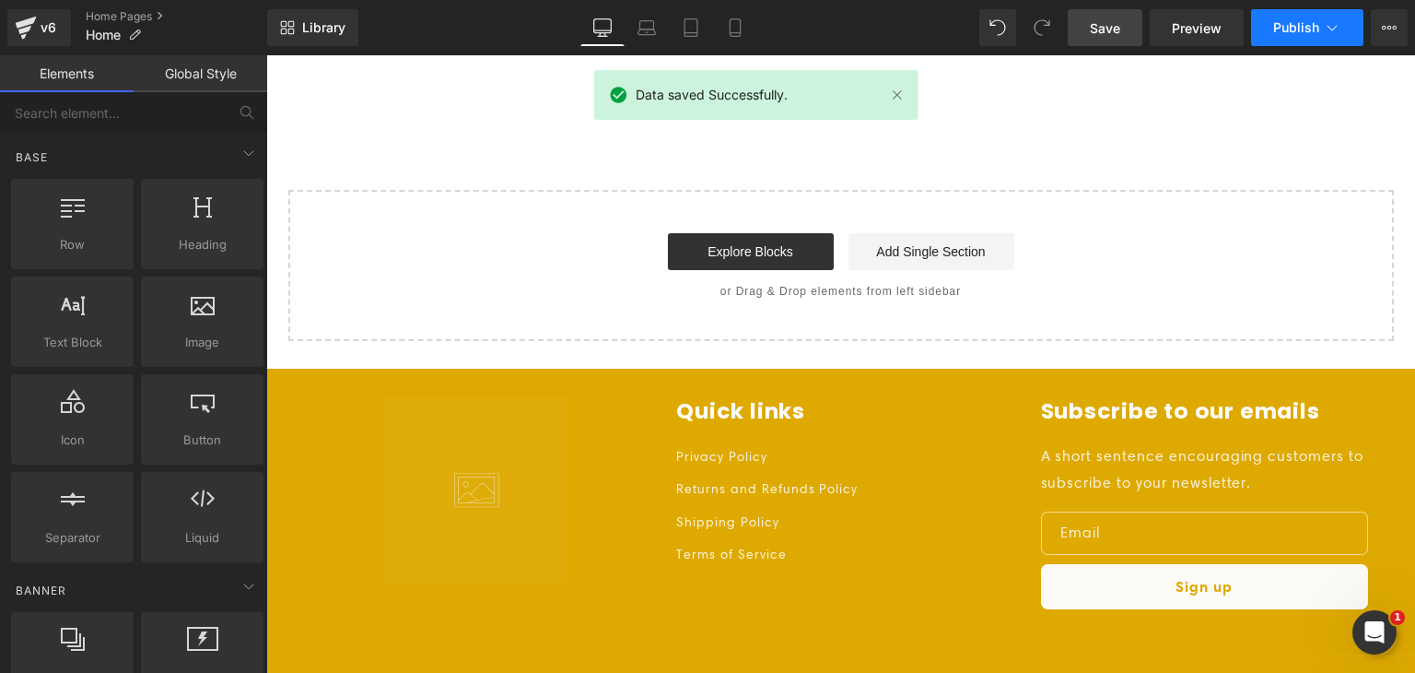
click at [1282, 27] on span "Publish" at bounding box center [1296, 27] width 46 height 15
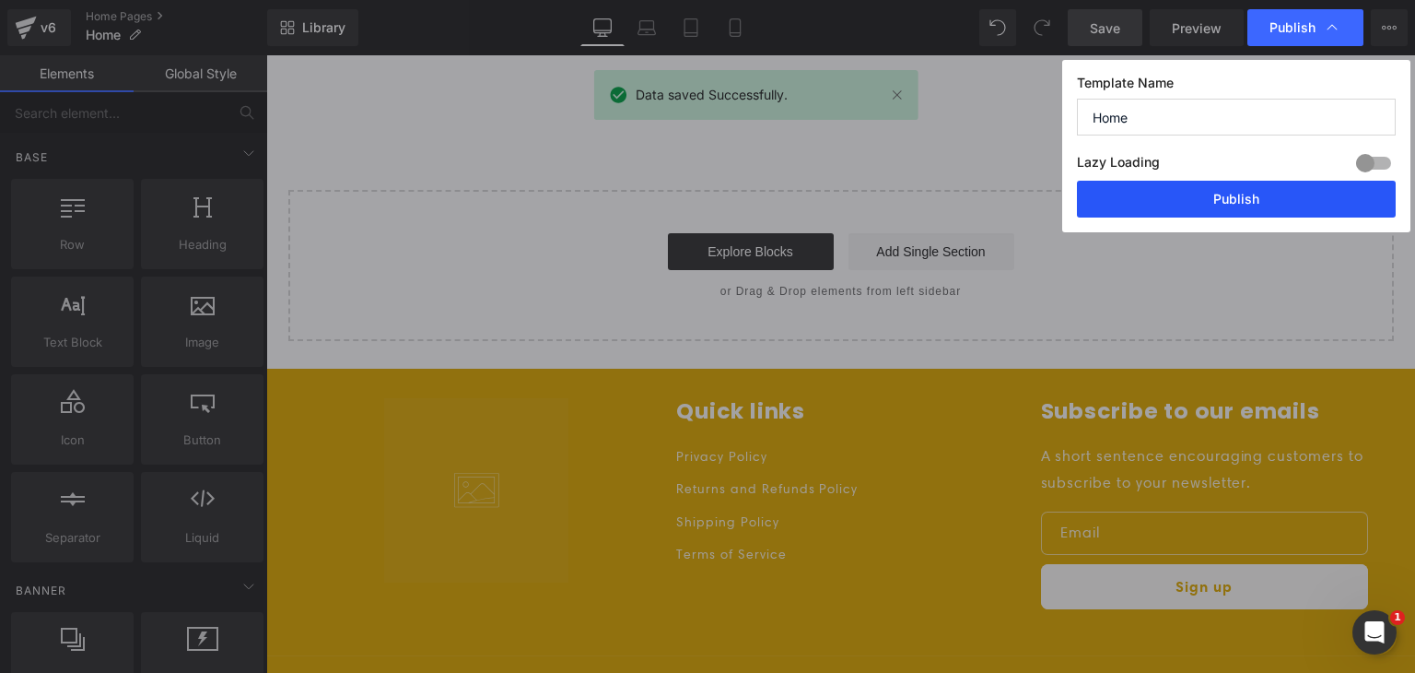
click at [1175, 192] on button "Publish" at bounding box center [1236, 199] width 319 height 37
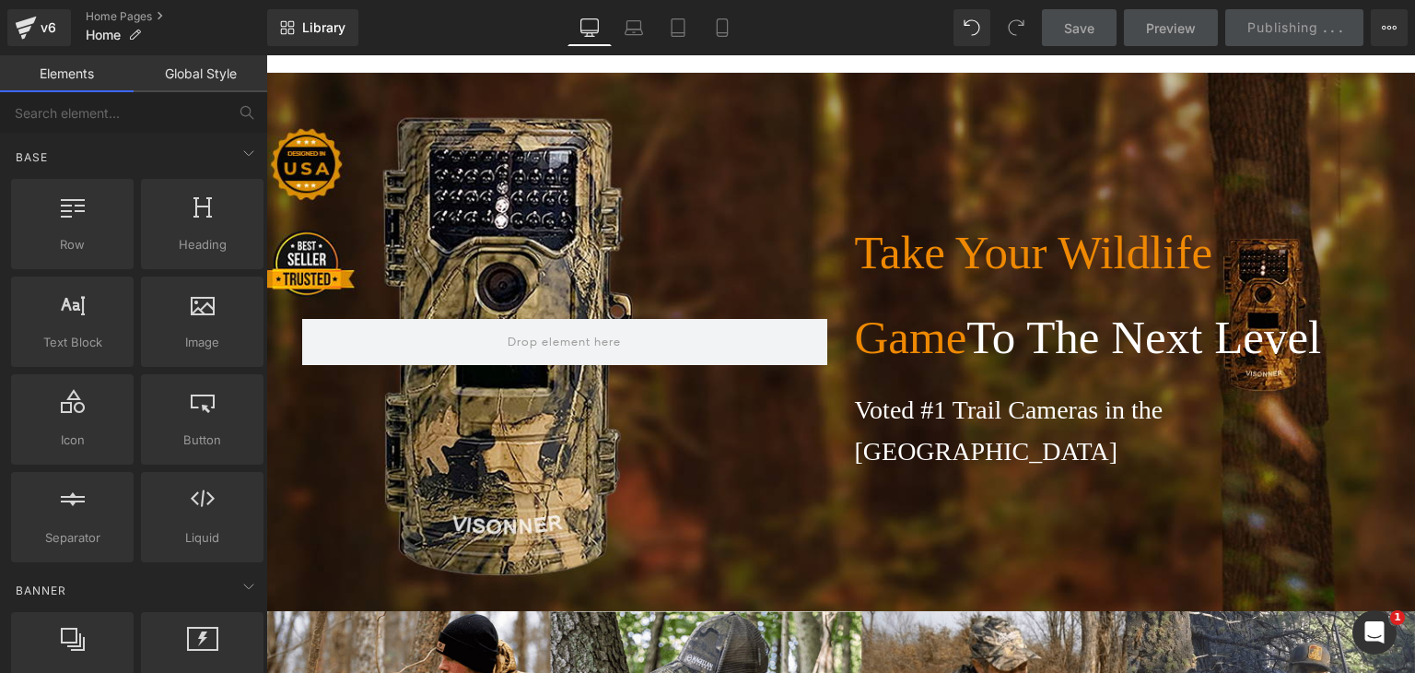
scroll to position [0, 0]
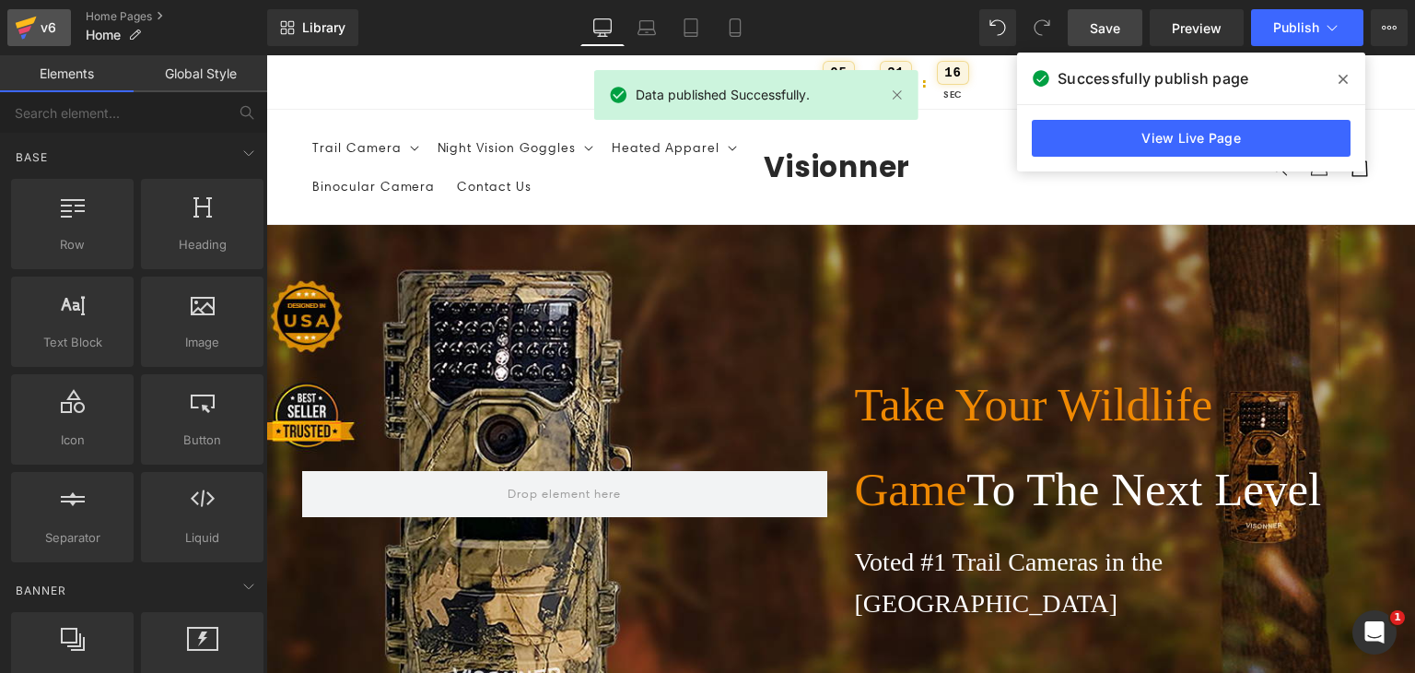
click at [50, 20] on div "v6" at bounding box center [48, 28] width 23 height 24
